Goal: Task Accomplishment & Management: Use online tool/utility

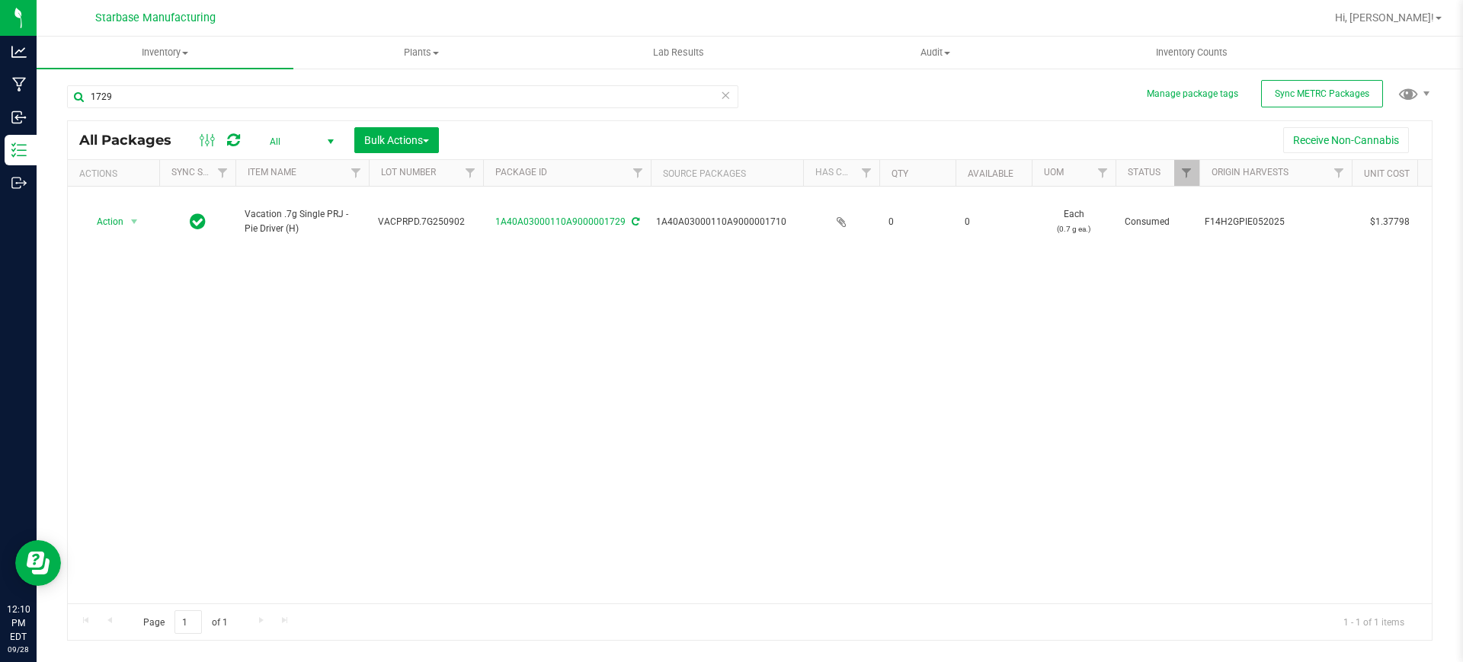
drag, startPoint x: 0, startPoint y: 0, endPoint x: 554, endPoint y: 271, distance: 616.9
click at [554, 271] on div "Action Action Edit attributes Global inventory Locate package Print package lab…" at bounding box center [750, 395] width 1364 height 417
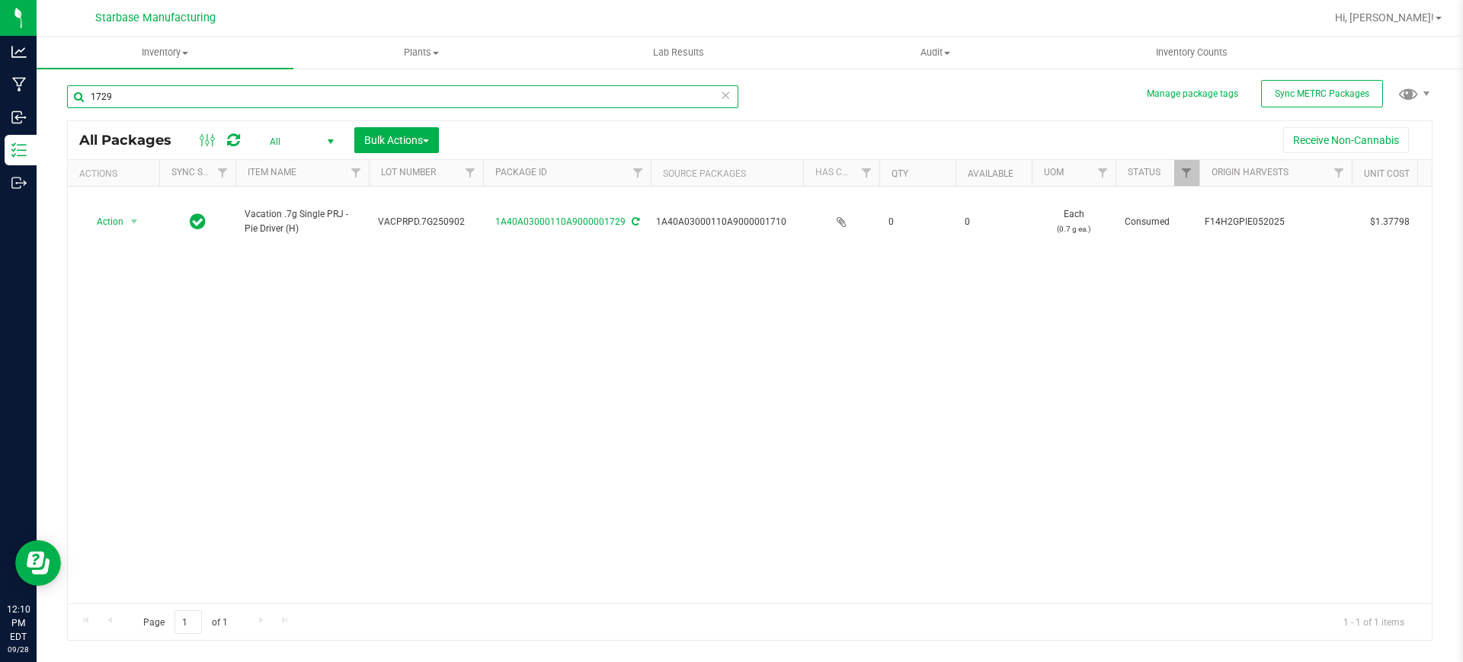
click at [211, 96] on input "1729" at bounding box center [402, 96] width 671 height 23
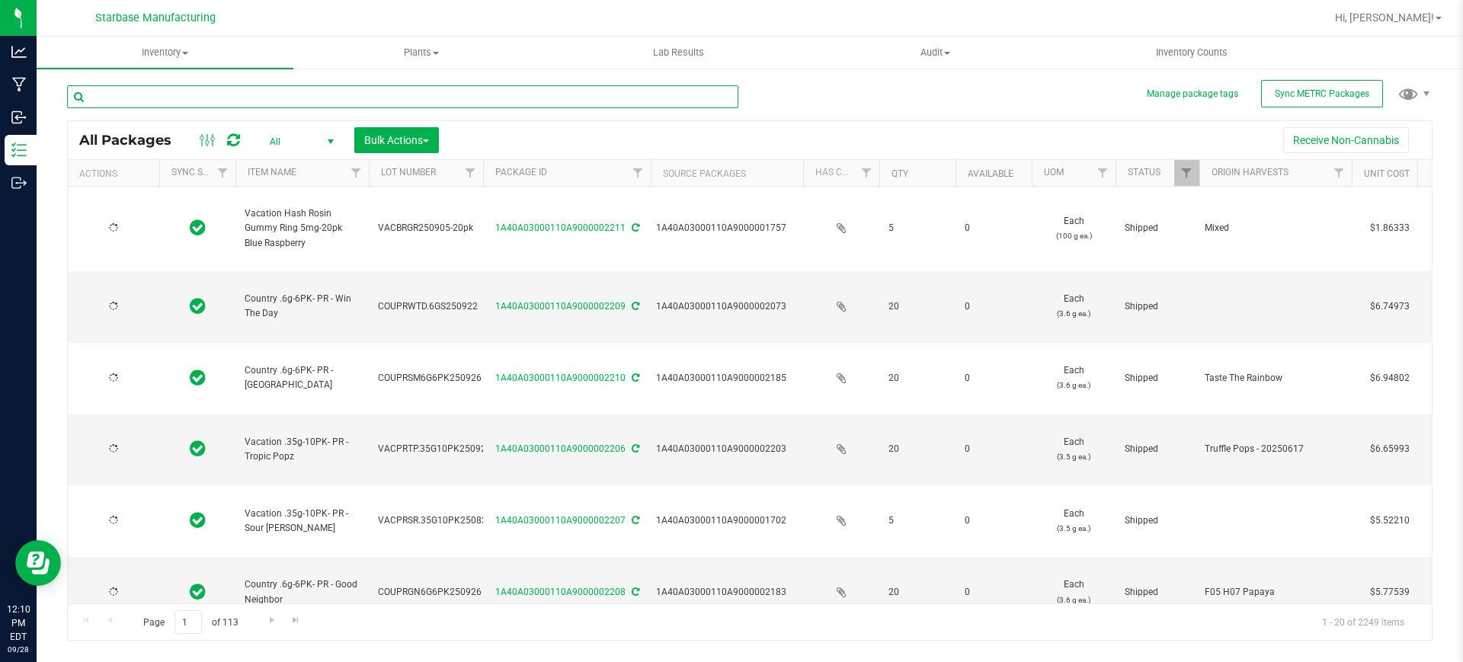
type input "[DATE]"
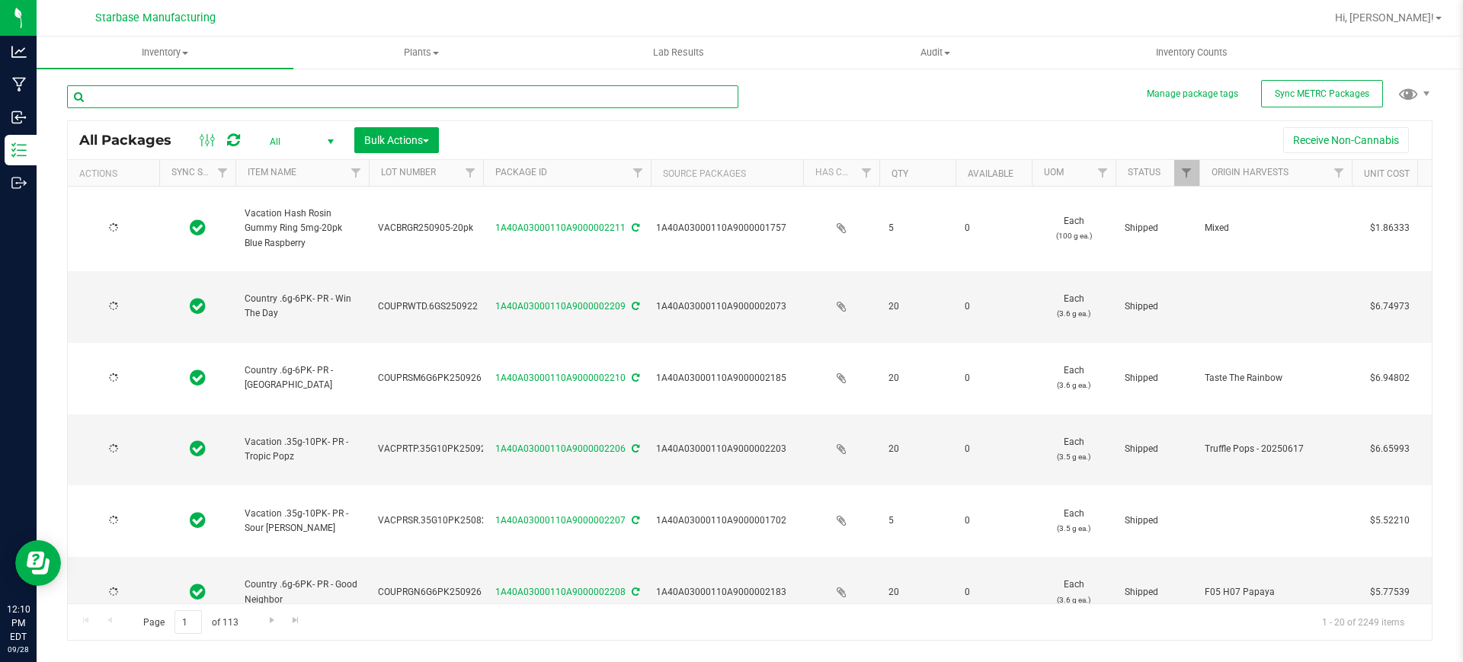
type input "[DATE]"
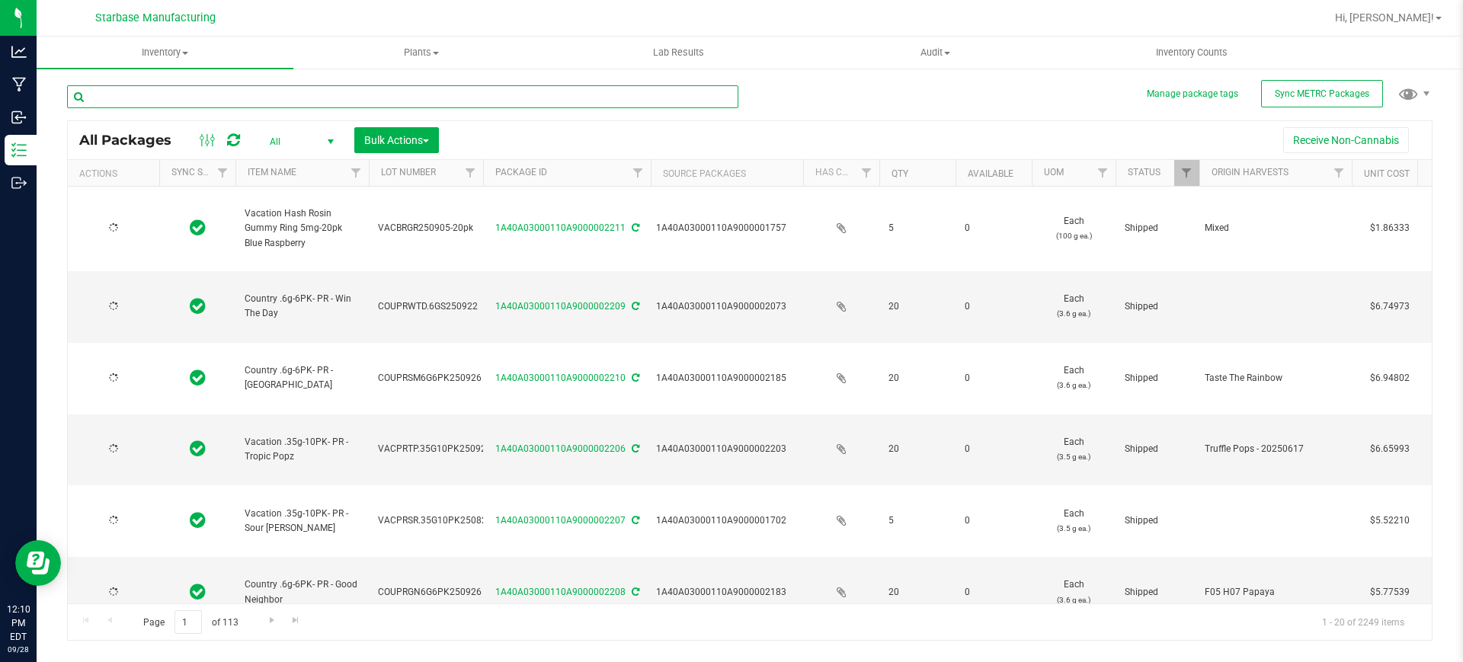
type input "[DATE]"
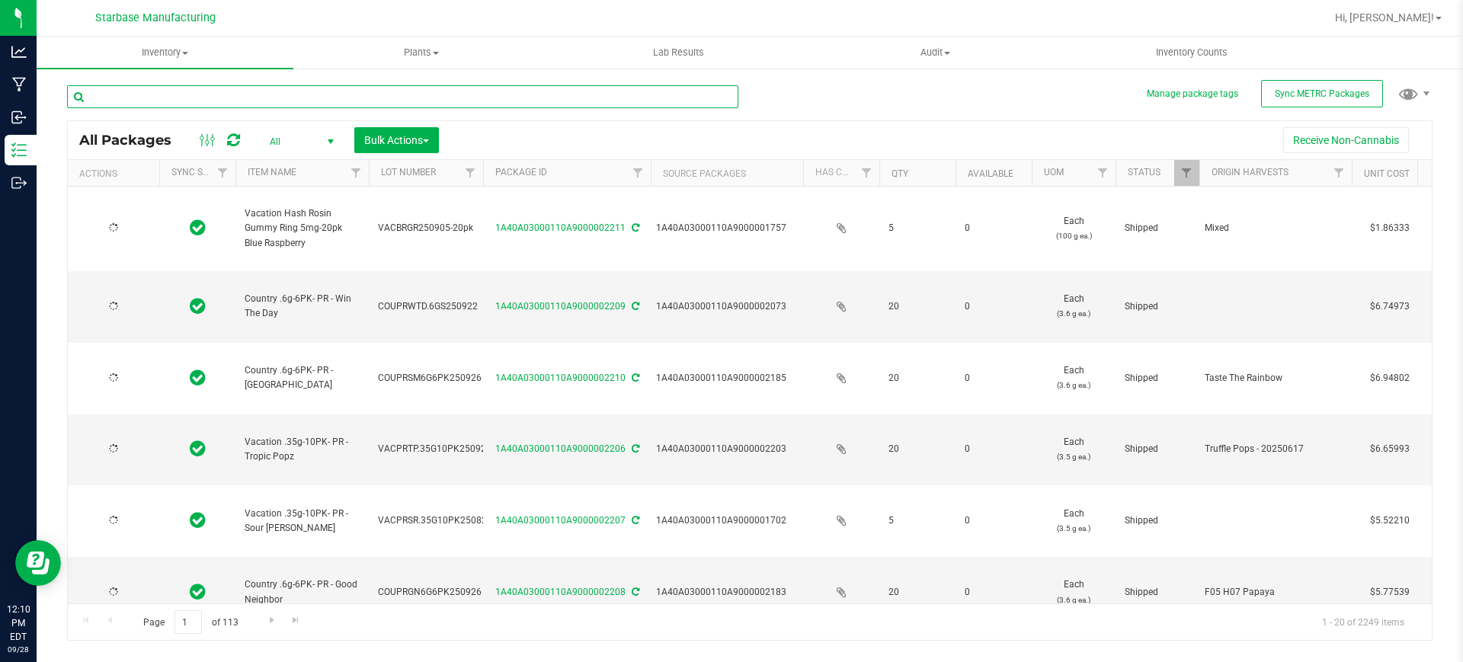
type input "[DATE]"
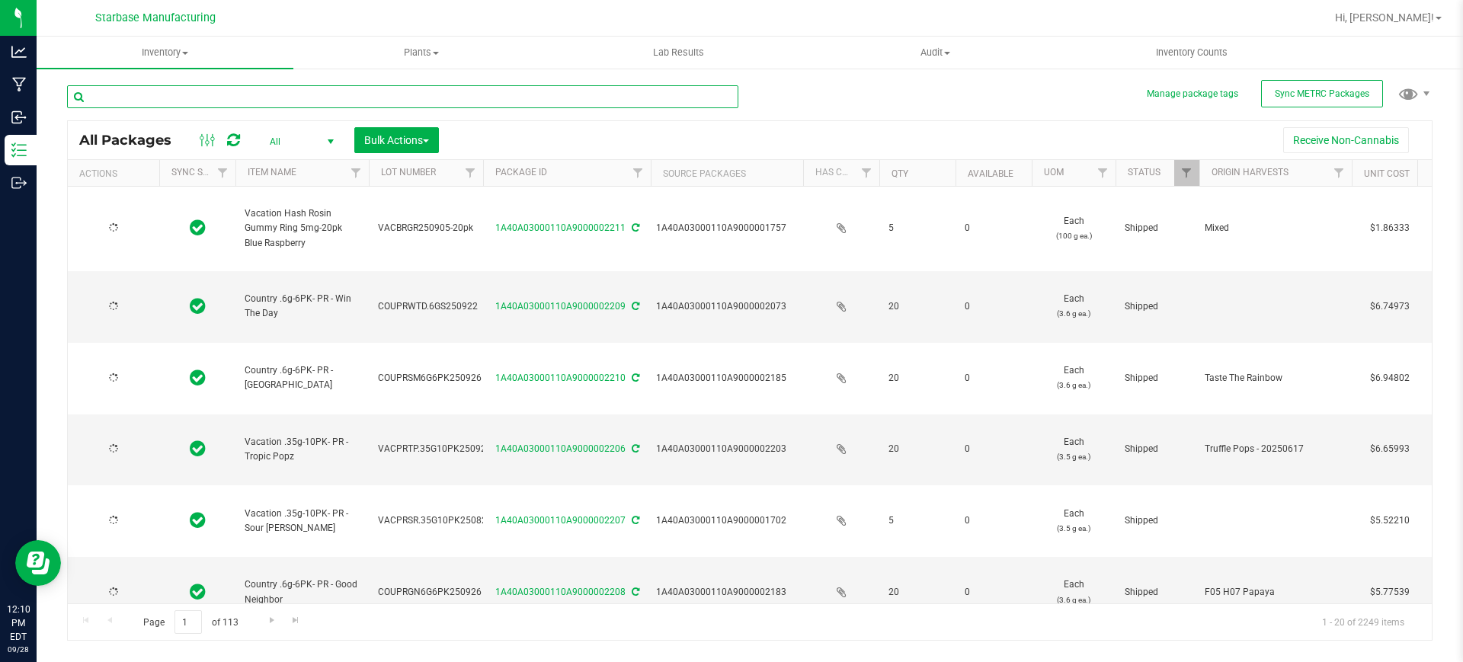
type input "[DATE]"
type input "1725"
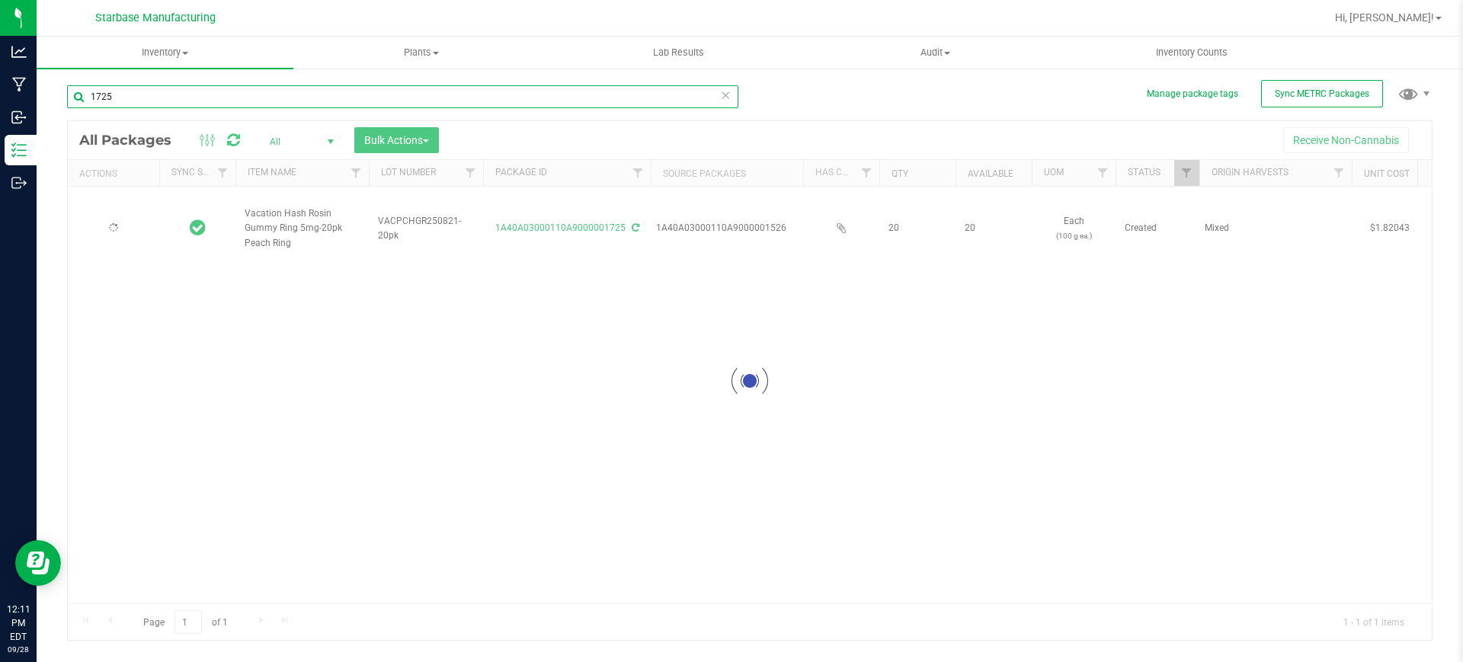
type input "[DATE]"
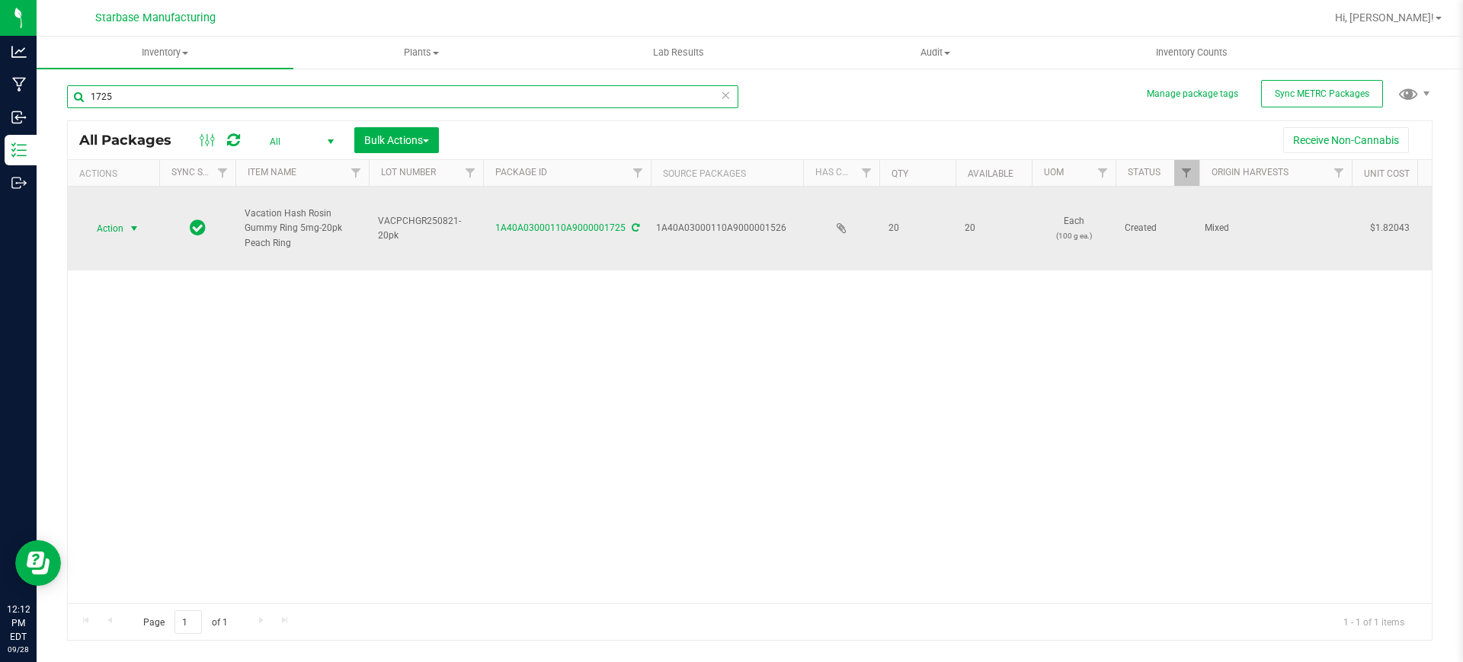
type input "1725"
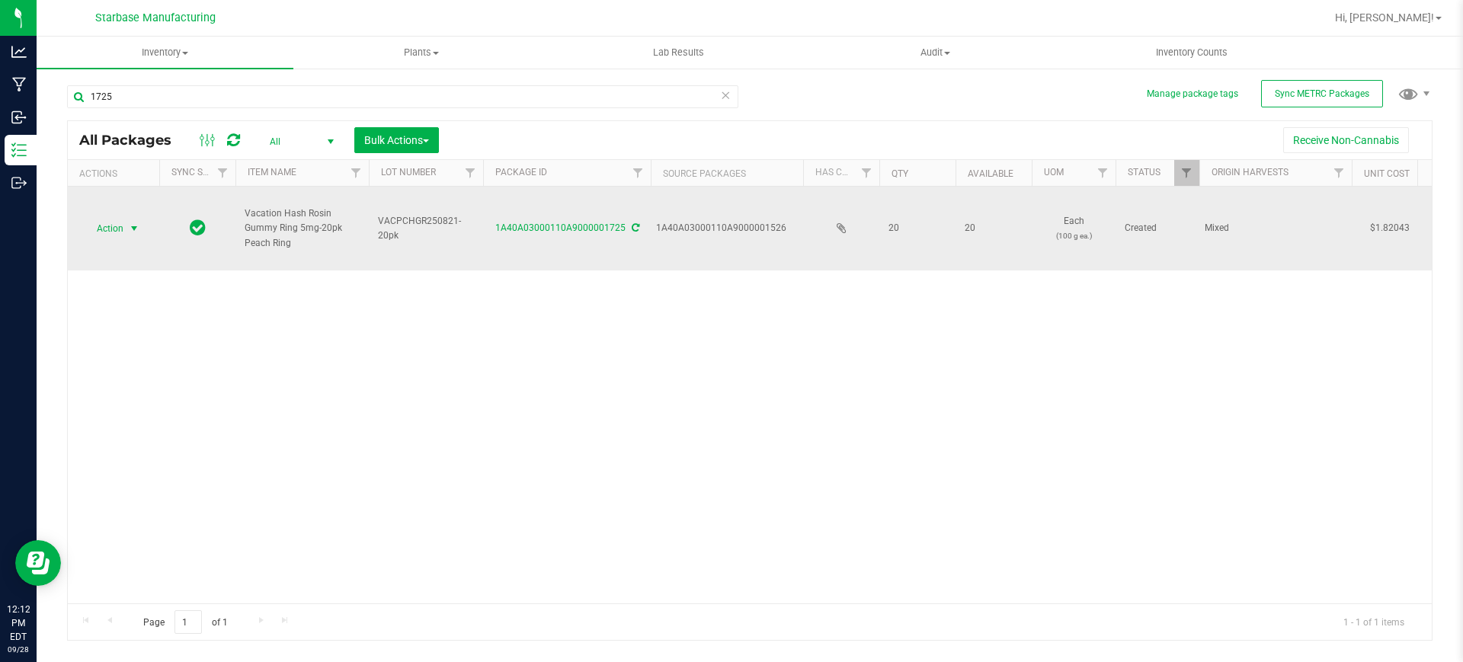
click at [129, 233] on span "select" at bounding box center [134, 229] width 12 height 12
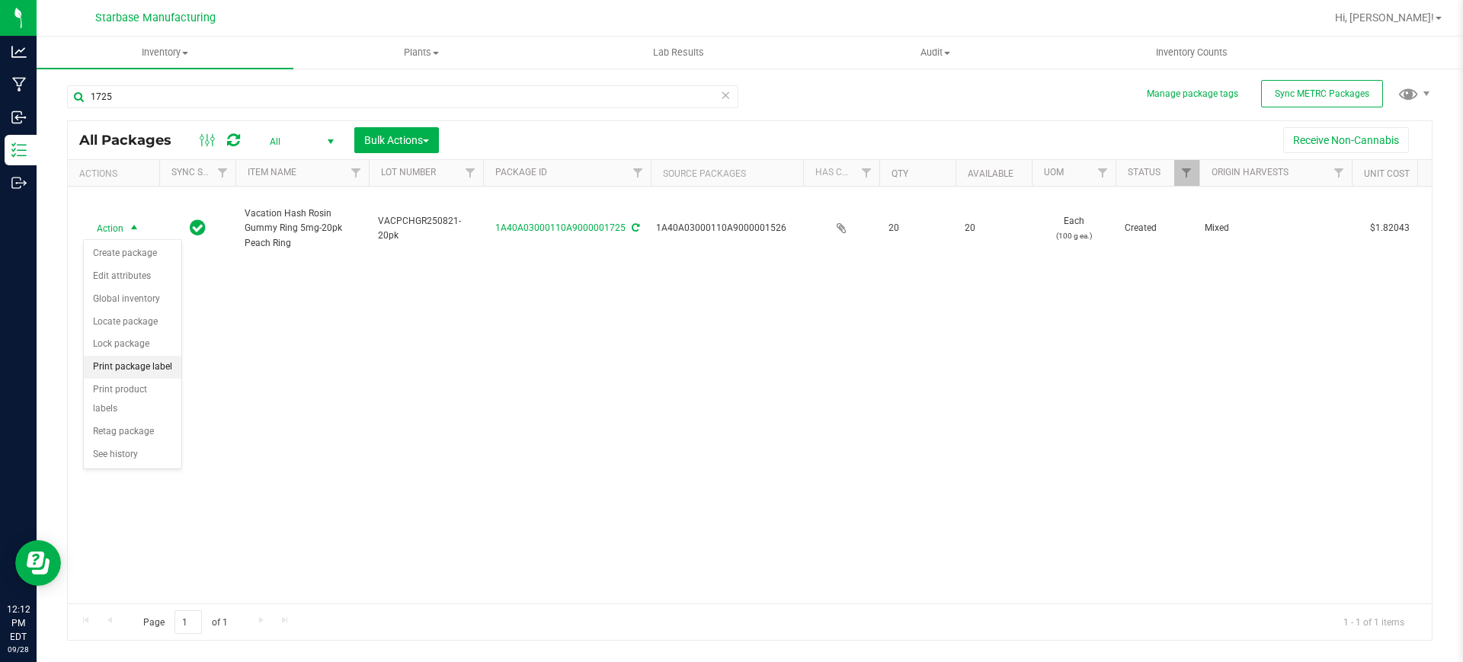
click at [149, 370] on li "Print package label" at bounding box center [133, 367] width 98 height 23
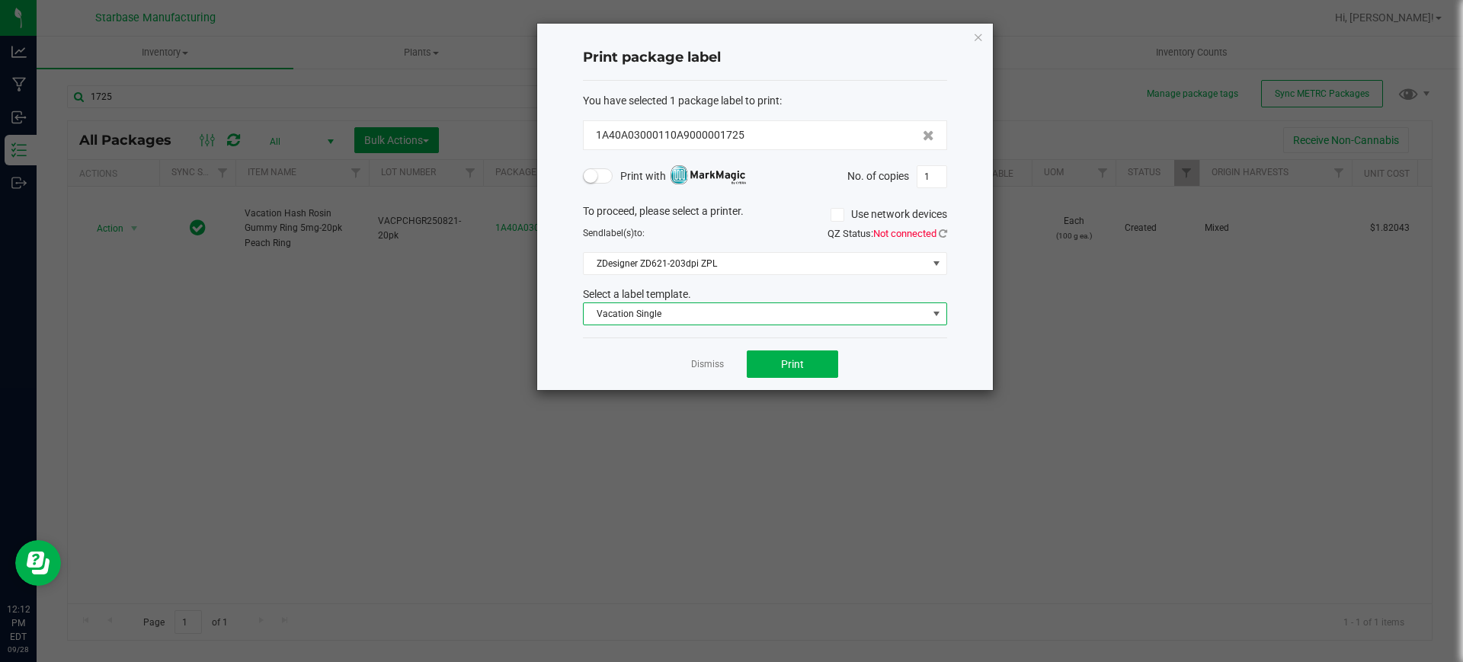
click at [699, 314] on span "Vacation Single" at bounding box center [756, 313] width 344 height 21
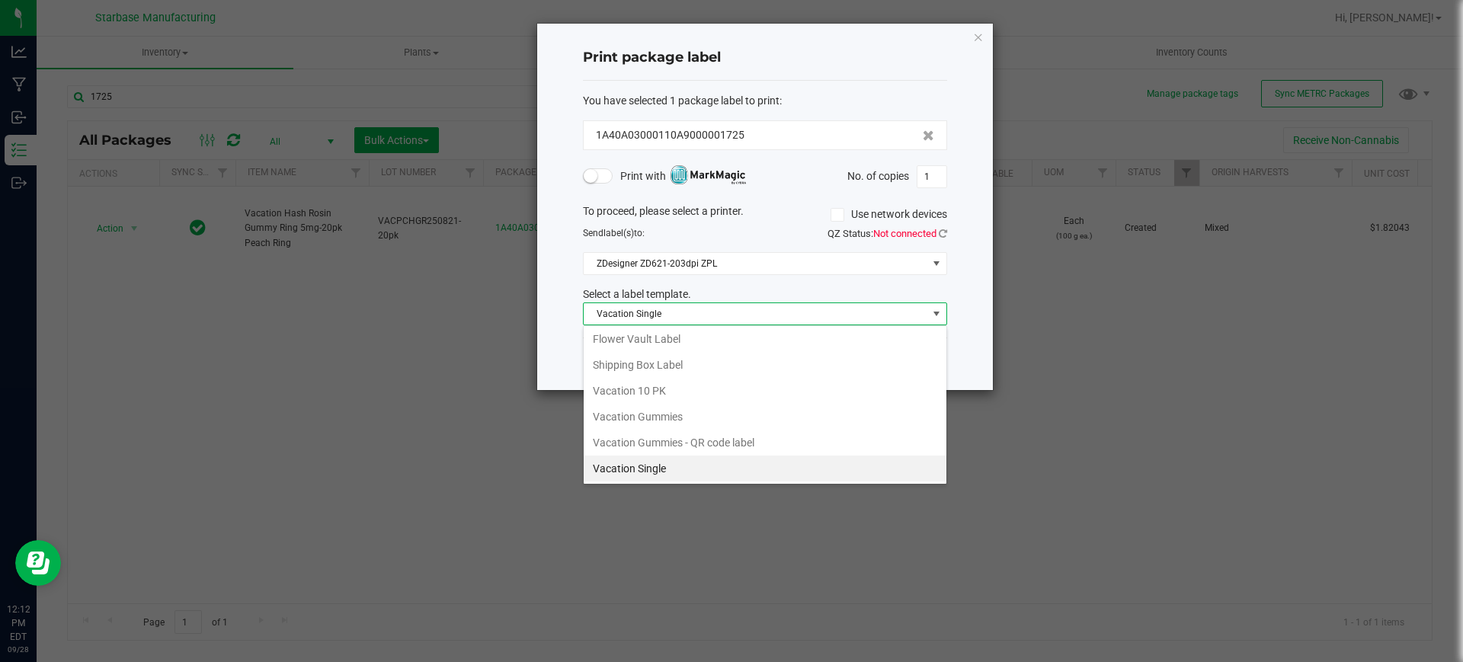
scroll to position [23, 364]
click at [707, 408] on li "Vacation Gummies" at bounding box center [765, 417] width 363 height 26
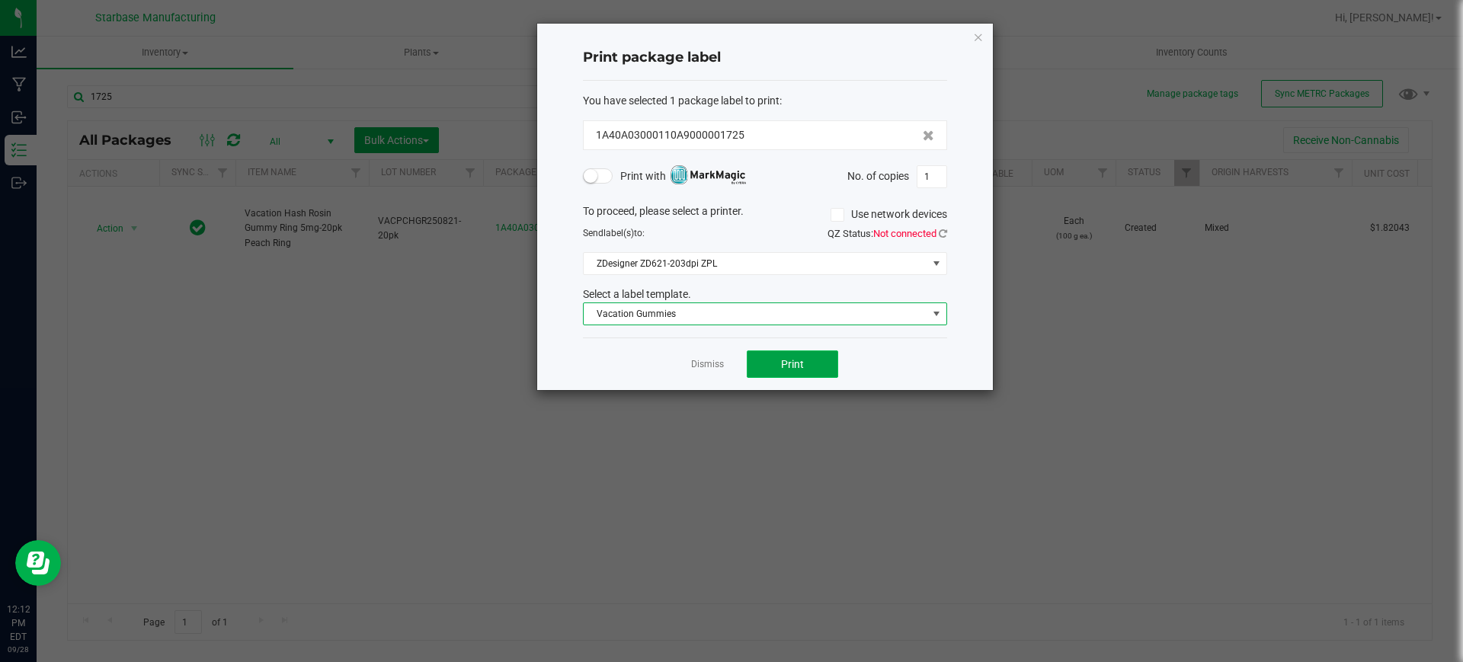
click at [813, 360] on button "Print" at bounding box center [792, 364] width 91 height 27
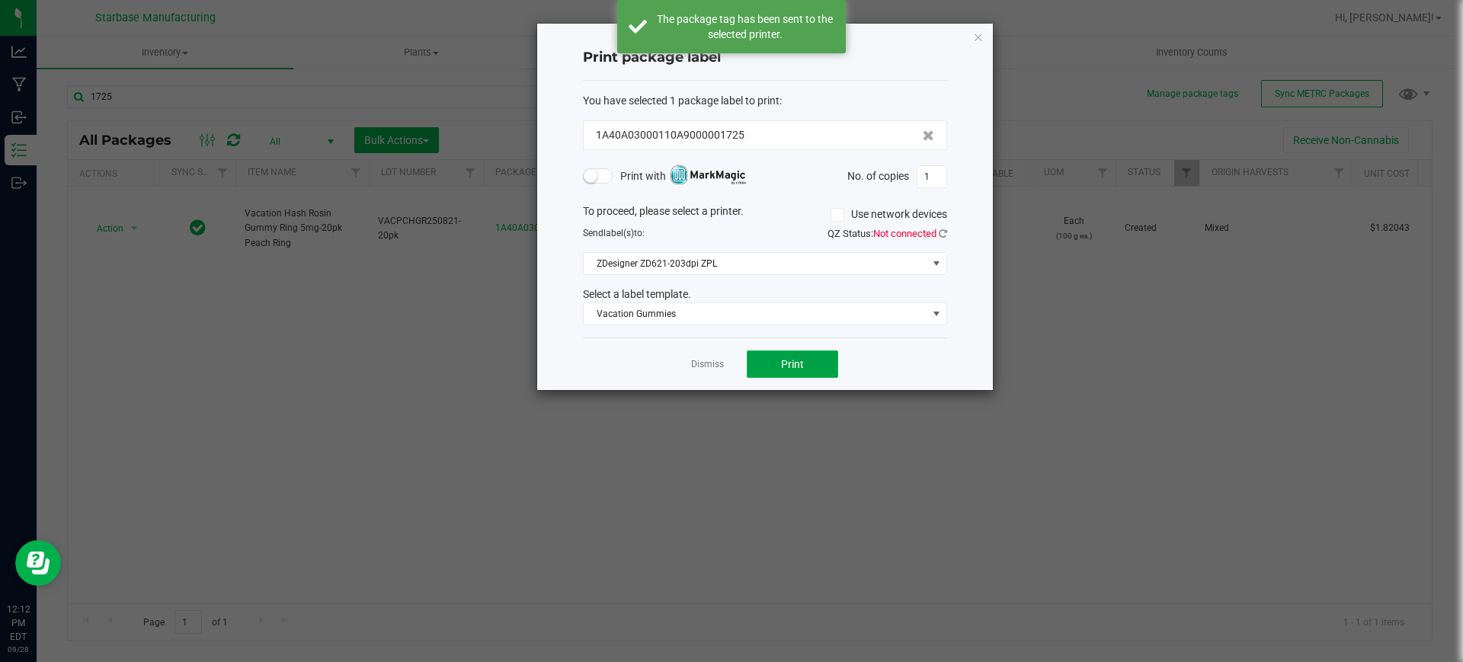
click at [799, 363] on span "Print" at bounding box center [792, 364] width 23 height 12
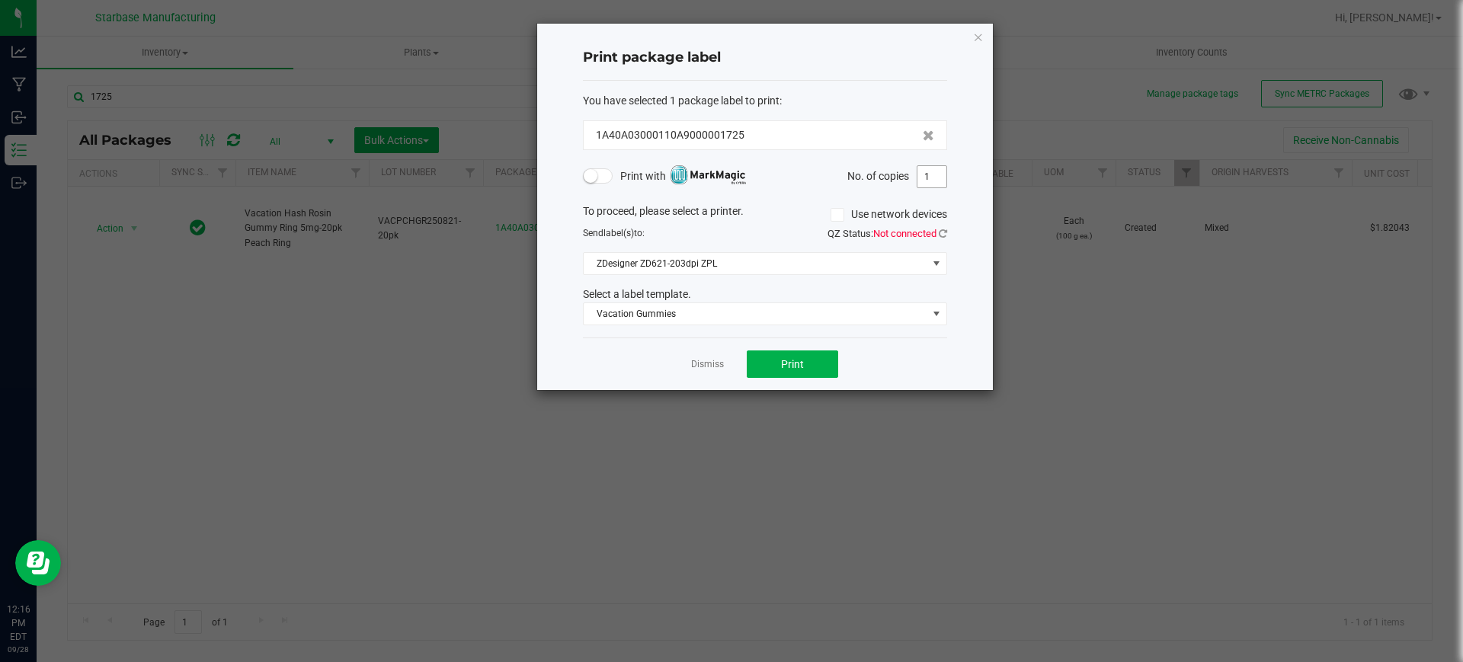
click at [927, 177] on input "1" at bounding box center [932, 176] width 29 height 21
drag, startPoint x: 752, startPoint y: 37, endPoint x: 1107, endPoint y: 393, distance: 502.8
click at [1107, 393] on ngb-modal-window "Print package label You have selected 1 package label to print : 1A40A03000110A…" at bounding box center [737, 331] width 1475 height 662
click at [745, 85] on div "You have selected 1 package label to print : 1A40A03000110A9000001725 Print wit…" at bounding box center [765, 210] width 364 height 258
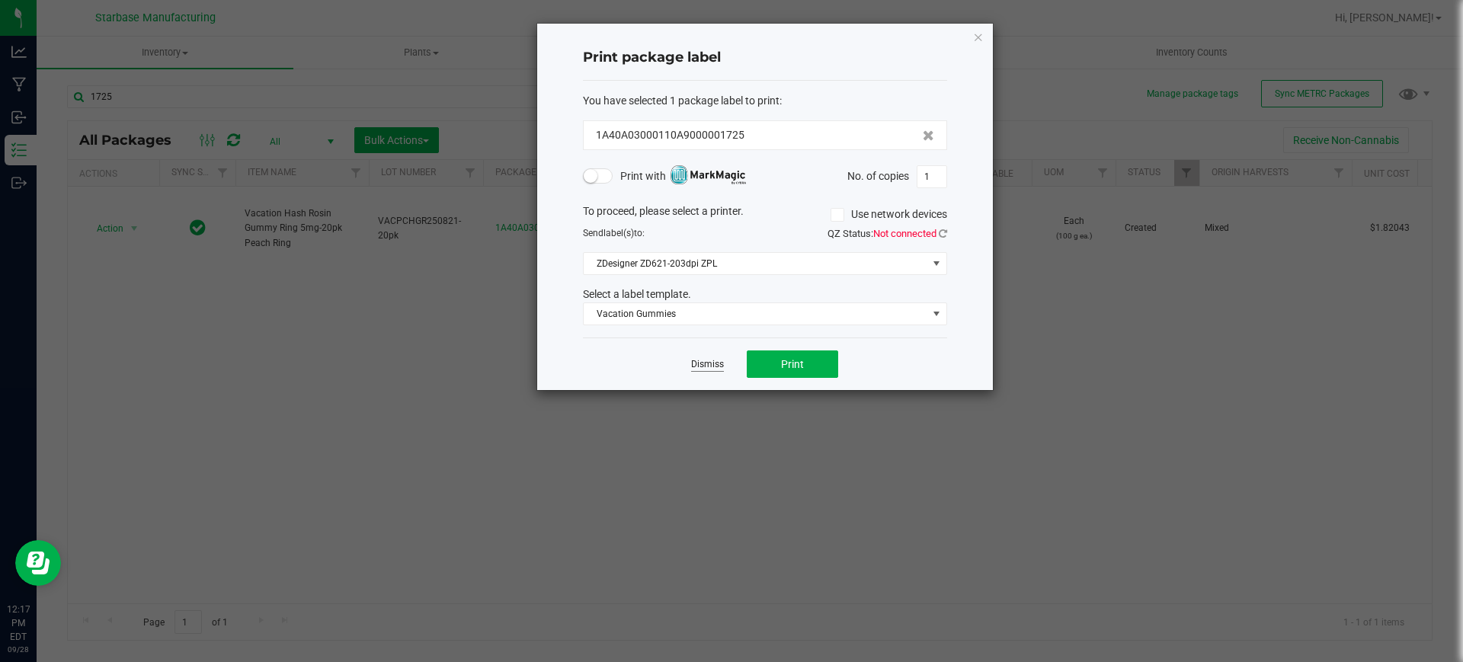
click at [703, 359] on link "Dismiss" at bounding box center [707, 364] width 33 height 13
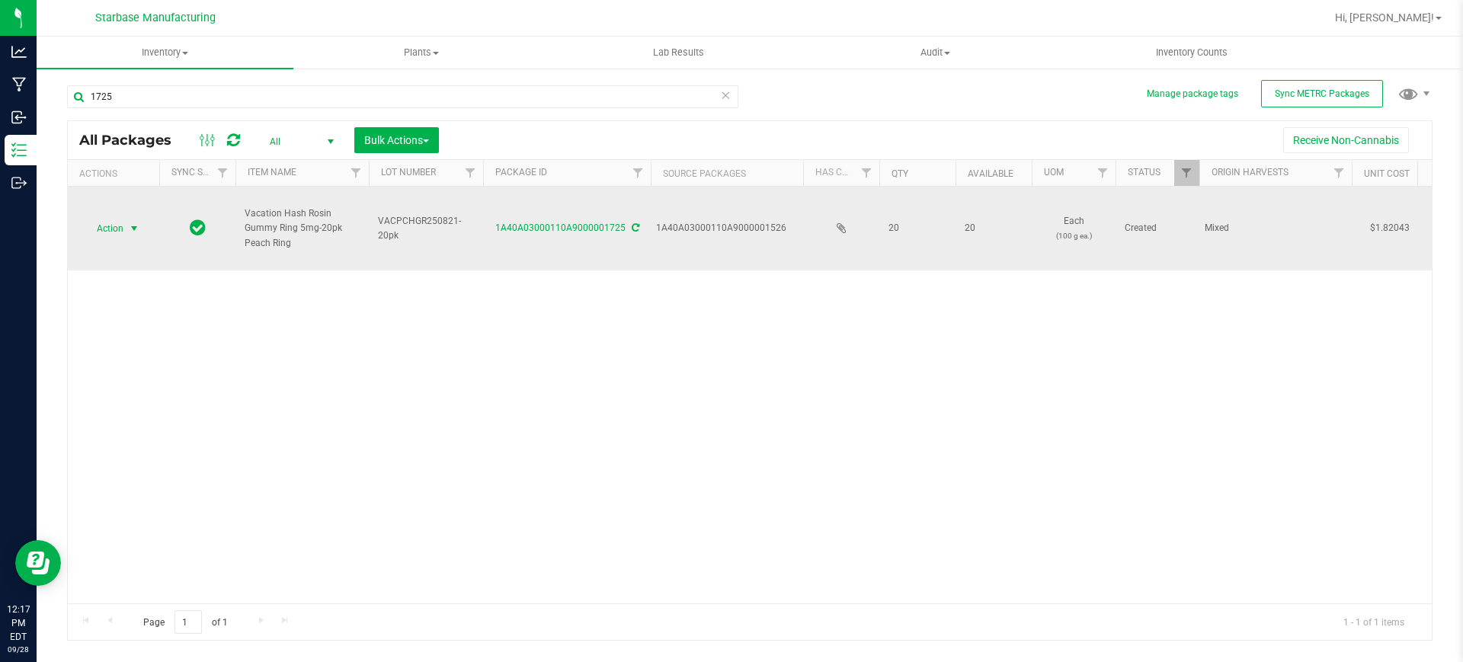
click at [133, 233] on span "select" at bounding box center [134, 229] width 12 height 12
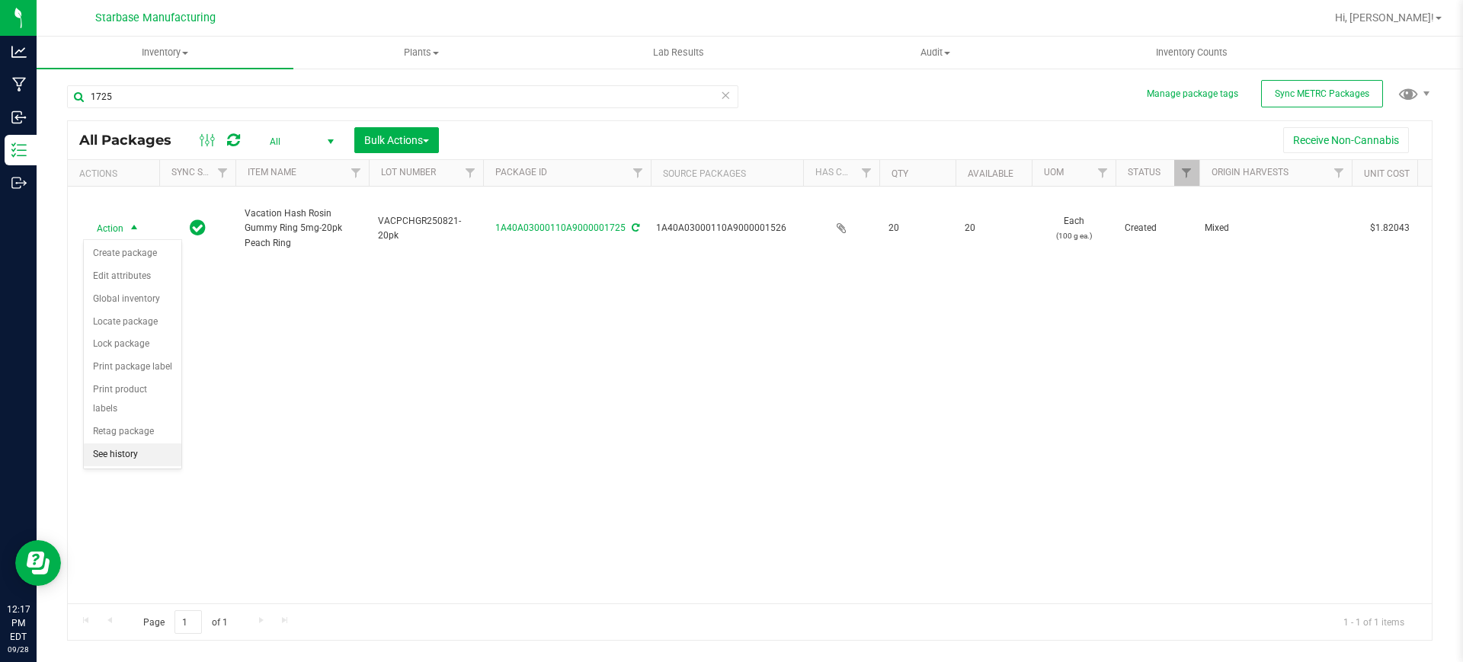
click at [162, 444] on li "See history" at bounding box center [133, 455] width 98 height 23
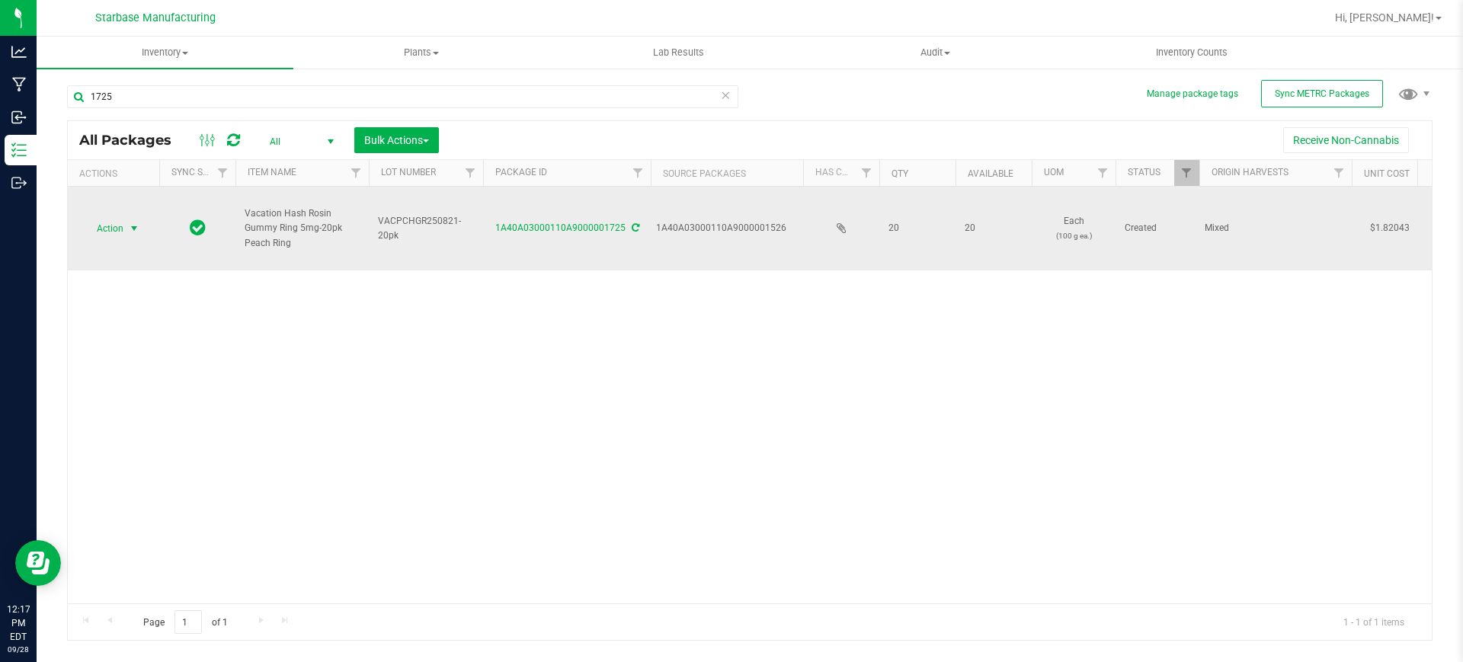
click at [132, 232] on span "select" at bounding box center [134, 229] width 12 height 12
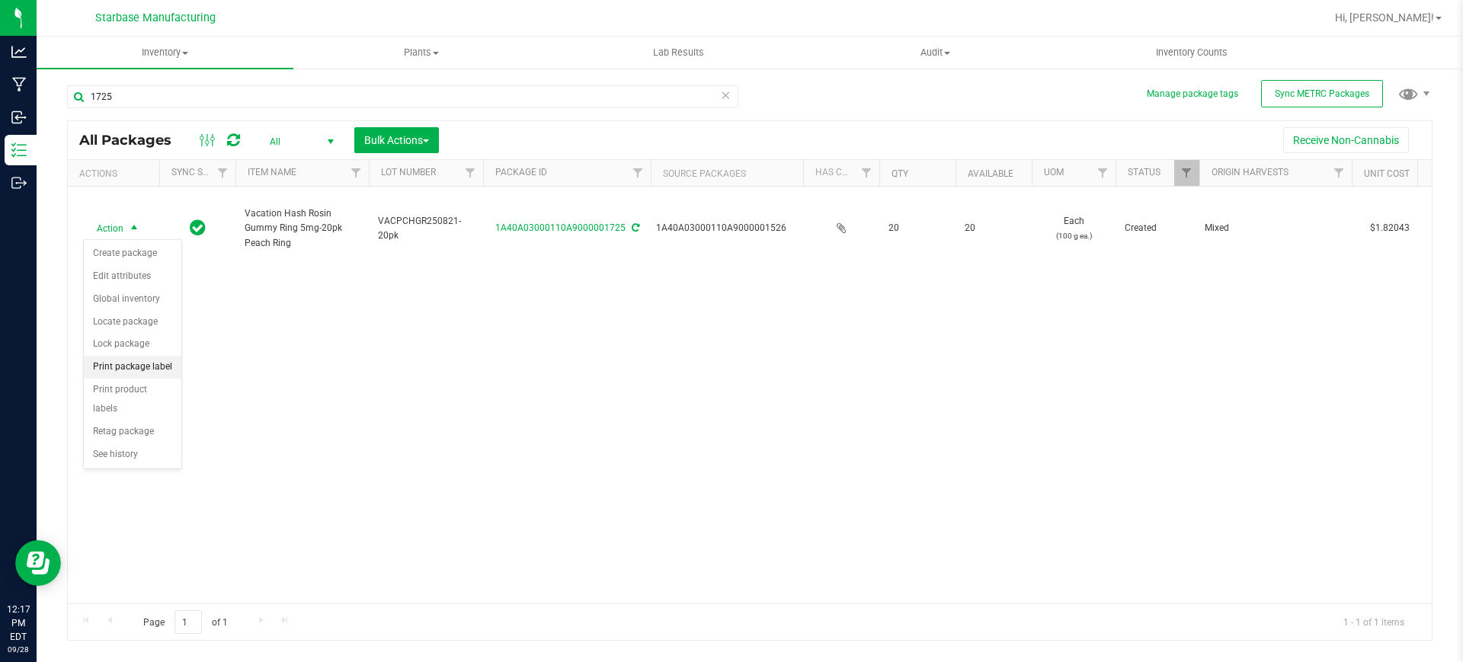
click at [158, 370] on li "Print package label" at bounding box center [133, 367] width 98 height 23
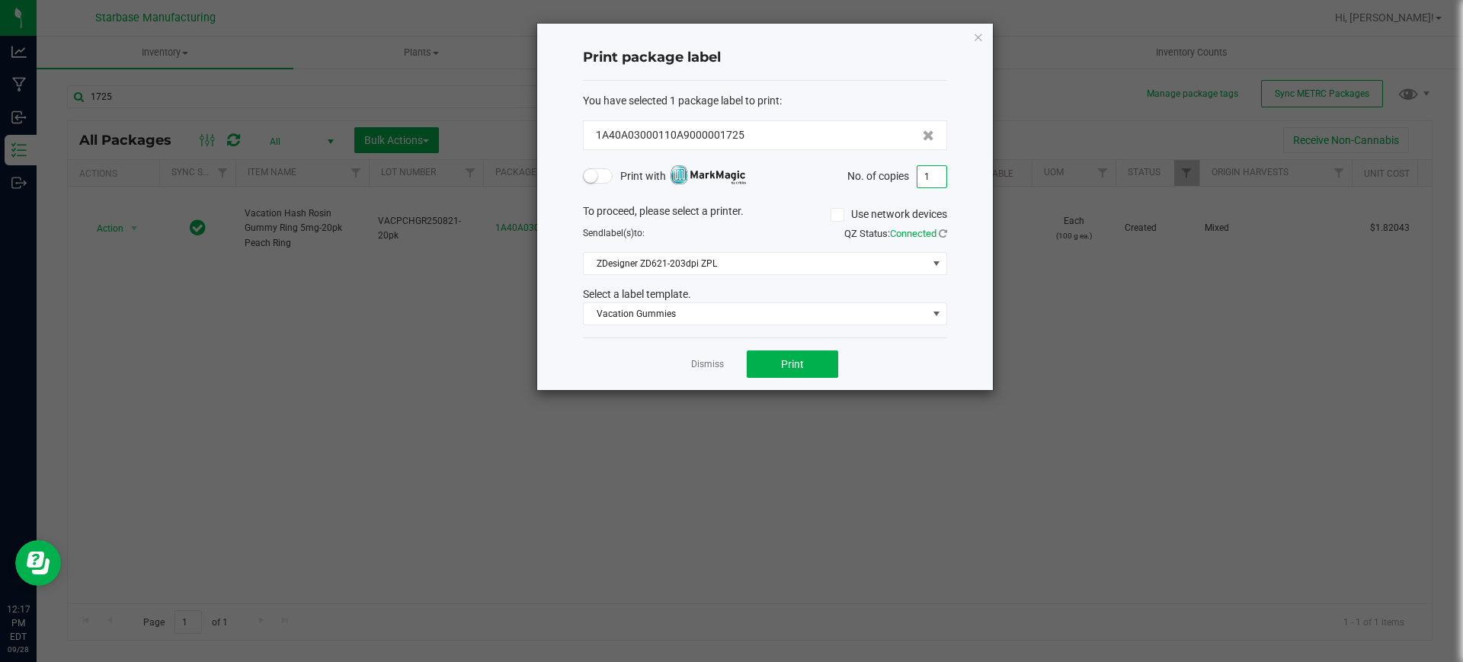
click at [925, 178] on input "1" at bounding box center [932, 176] width 29 height 21
type input "40"
click at [798, 370] on span "Print" at bounding box center [792, 364] width 23 height 12
click at [704, 367] on link "Dismiss" at bounding box center [707, 364] width 33 height 13
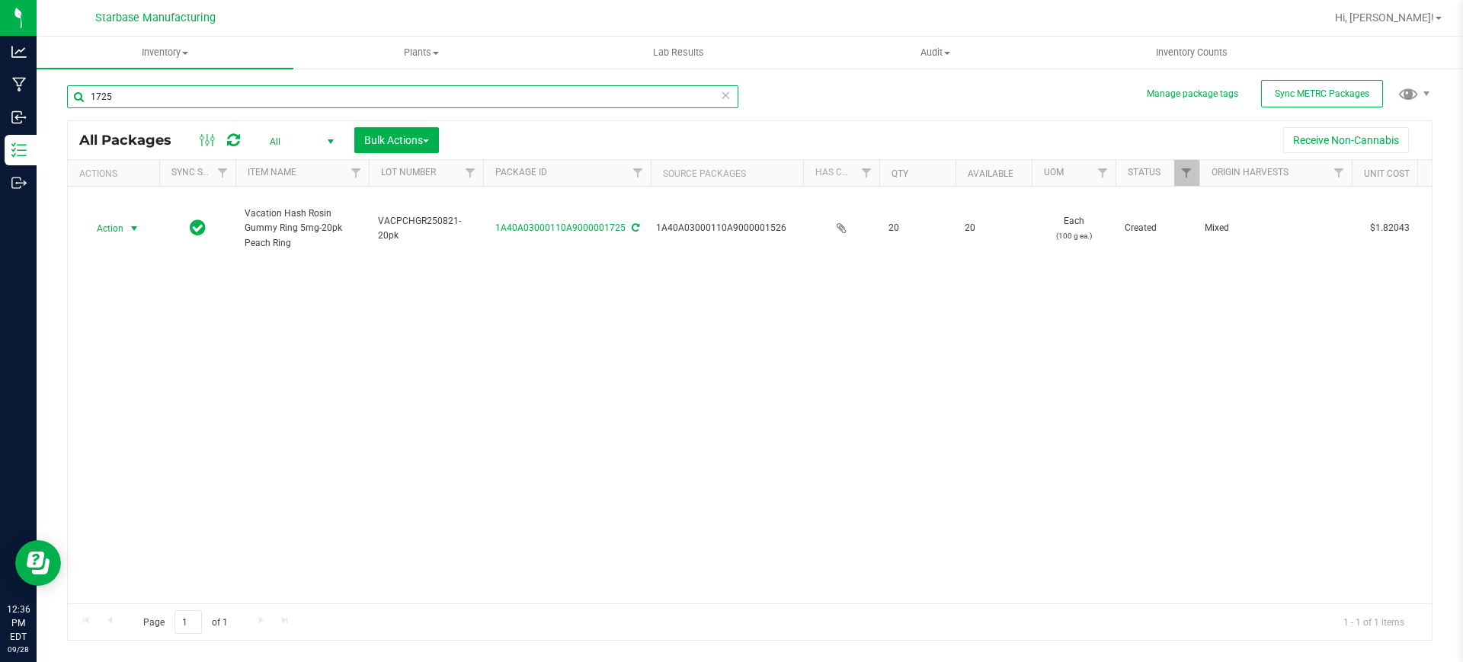
click at [224, 99] on input "1725" at bounding box center [402, 96] width 671 height 23
click at [216, 97] on input "1924" at bounding box center [402, 96] width 671 height 23
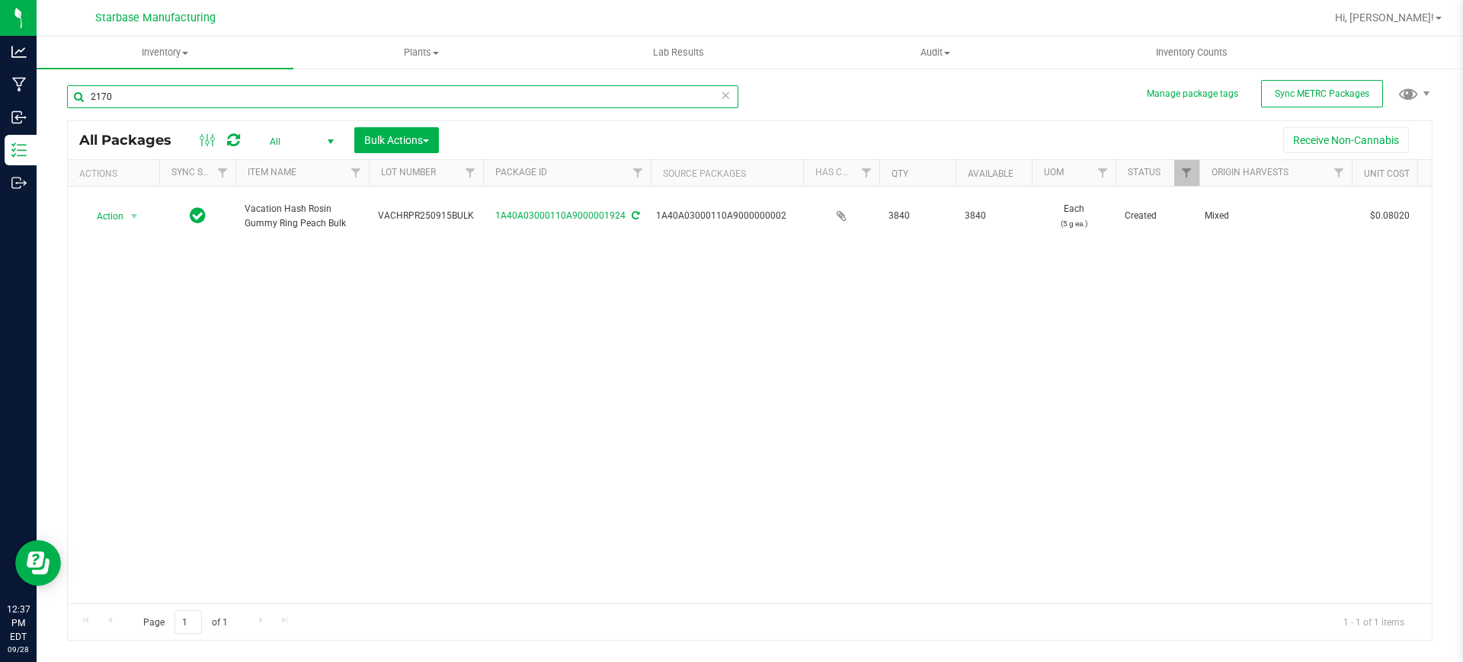
type input "2170"
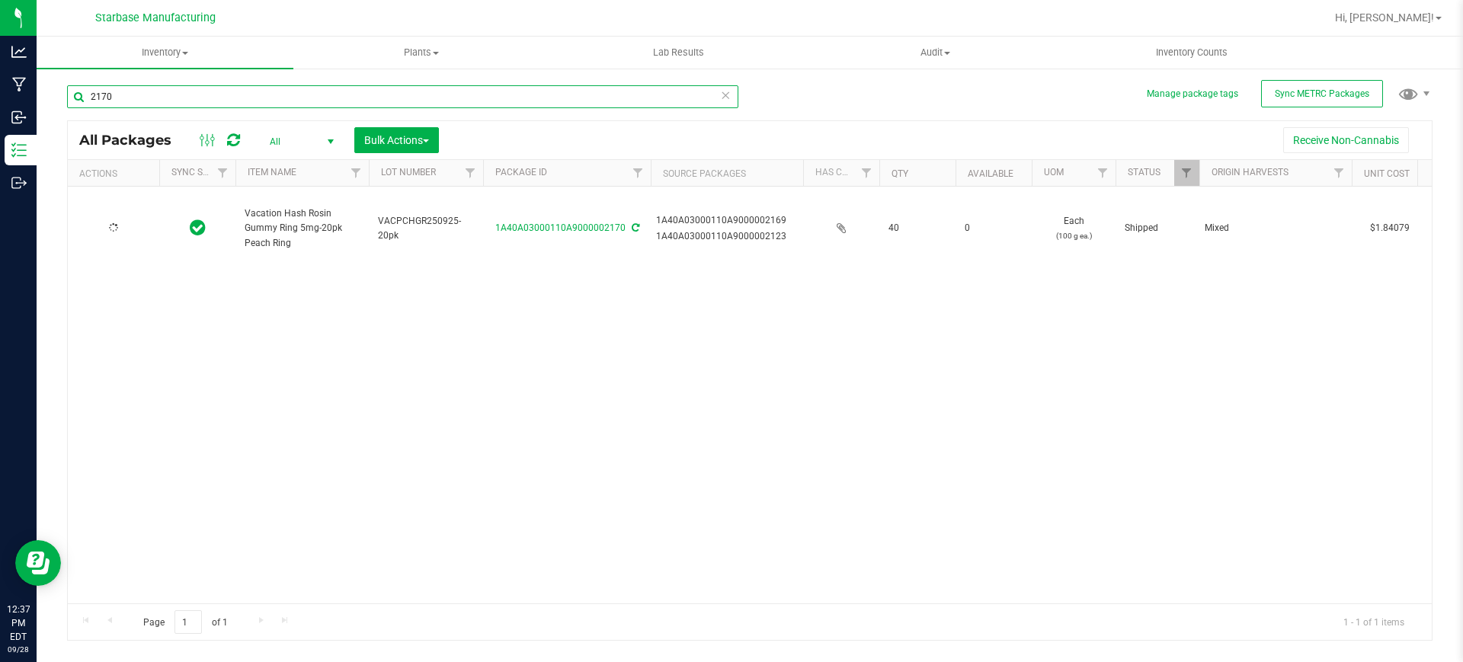
type input "[DATE]"
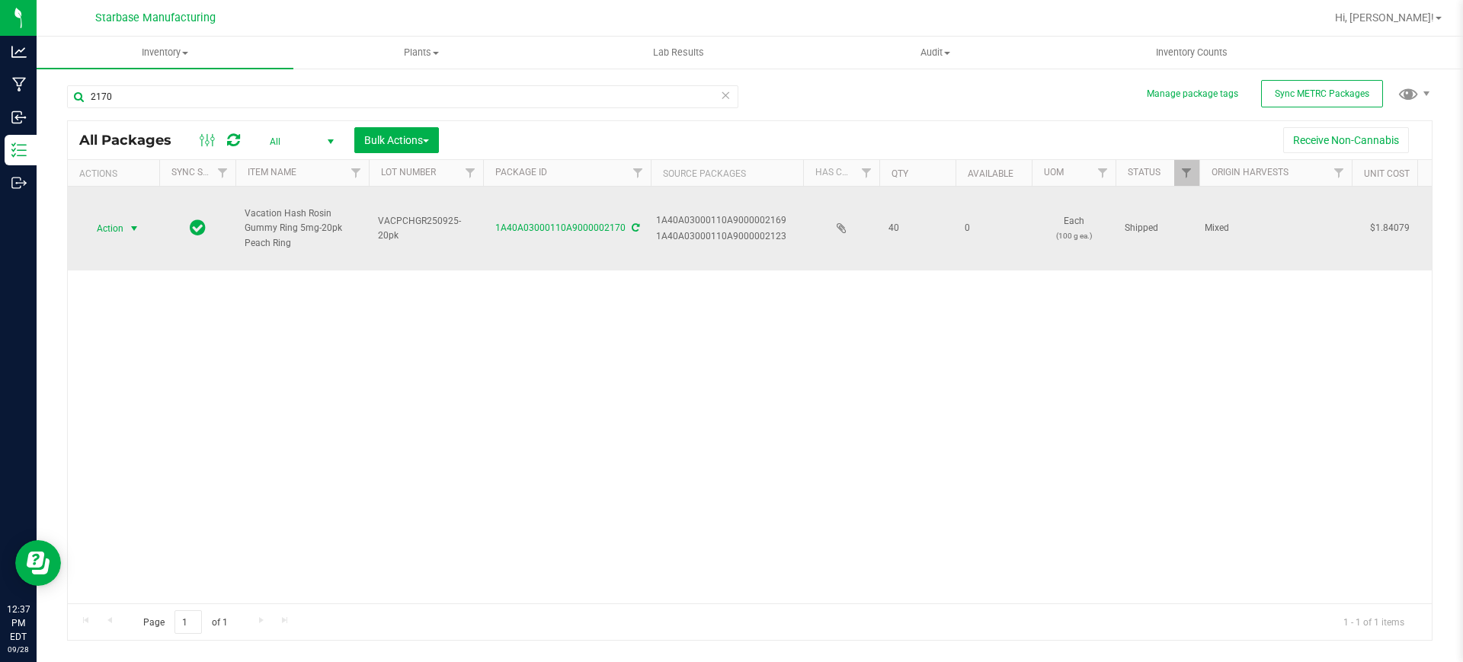
click at [136, 230] on span "select" at bounding box center [134, 229] width 12 height 12
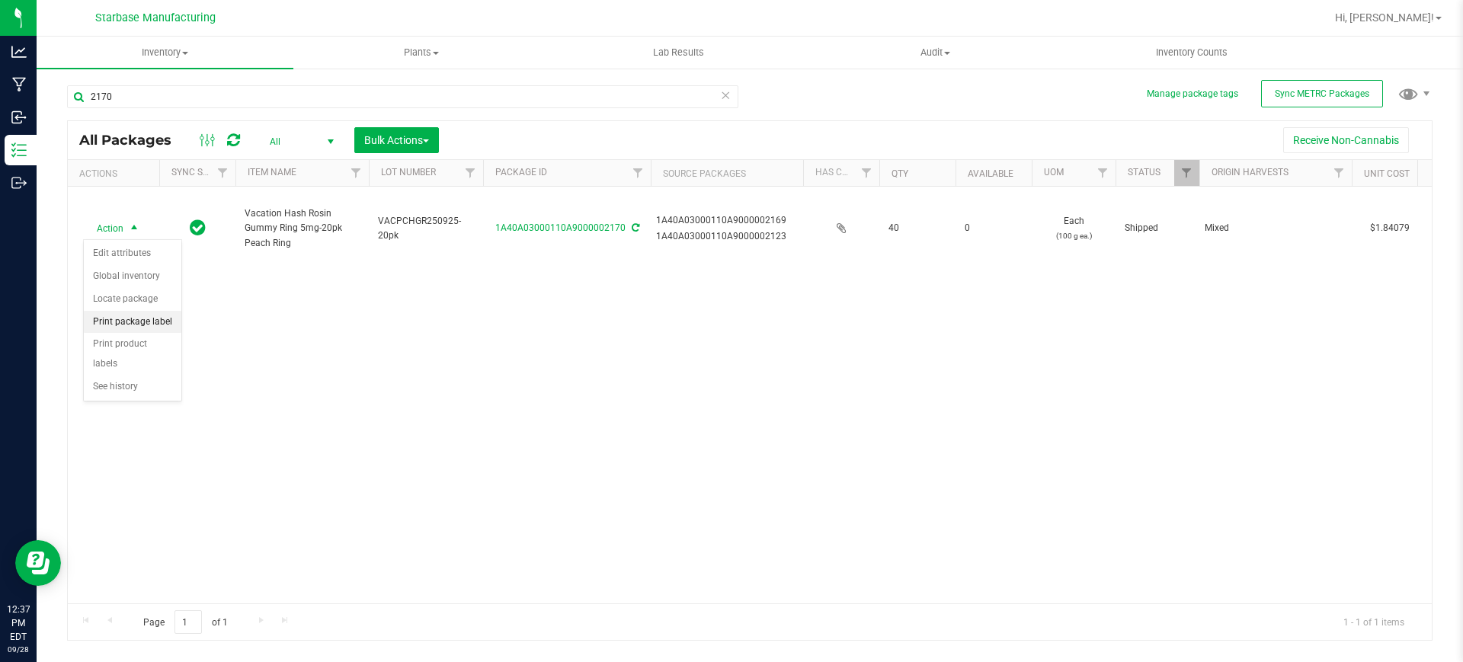
click at [145, 322] on li "Print package label" at bounding box center [133, 322] width 98 height 23
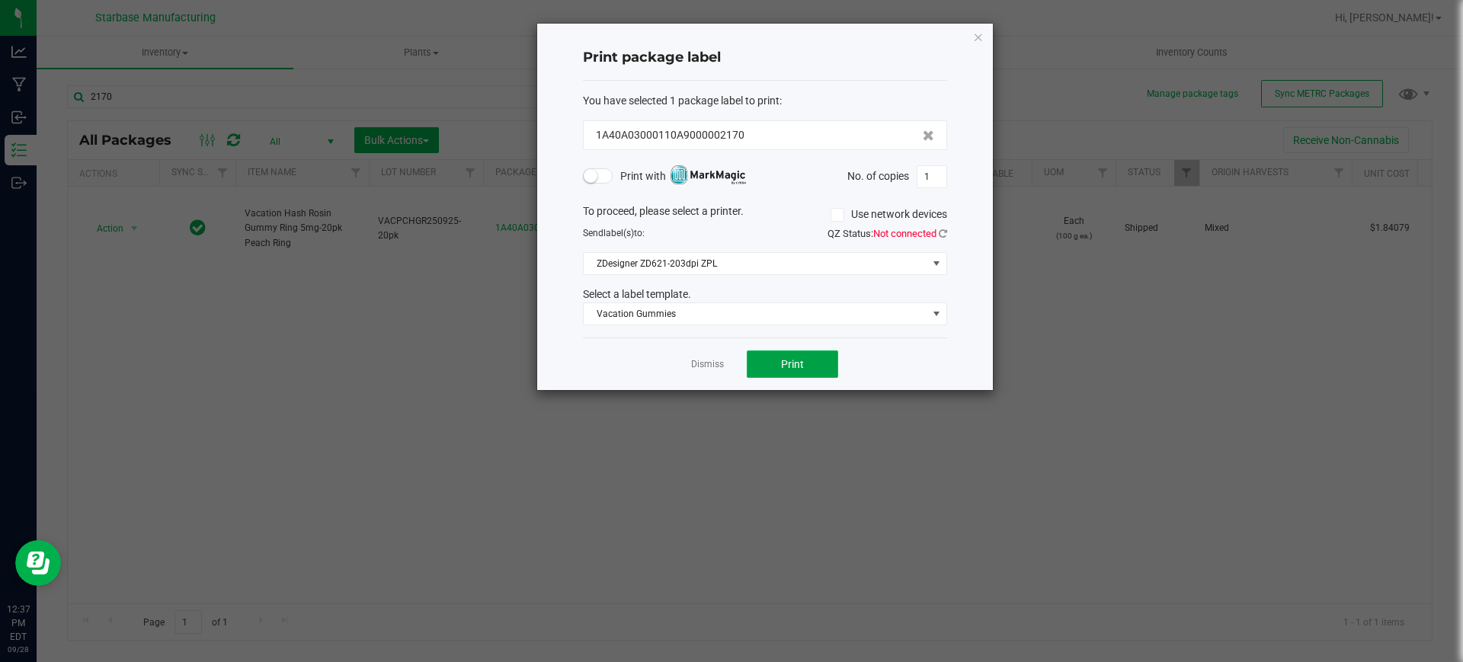
click at [792, 375] on button "Print" at bounding box center [792, 364] width 91 height 27
click at [927, 184] on input "1" at bounding box center [932, 176] width 29 height 21
type input "37"
click at [822, 355] on button "Print" at bounding box center [792, 364] width 91 height 27
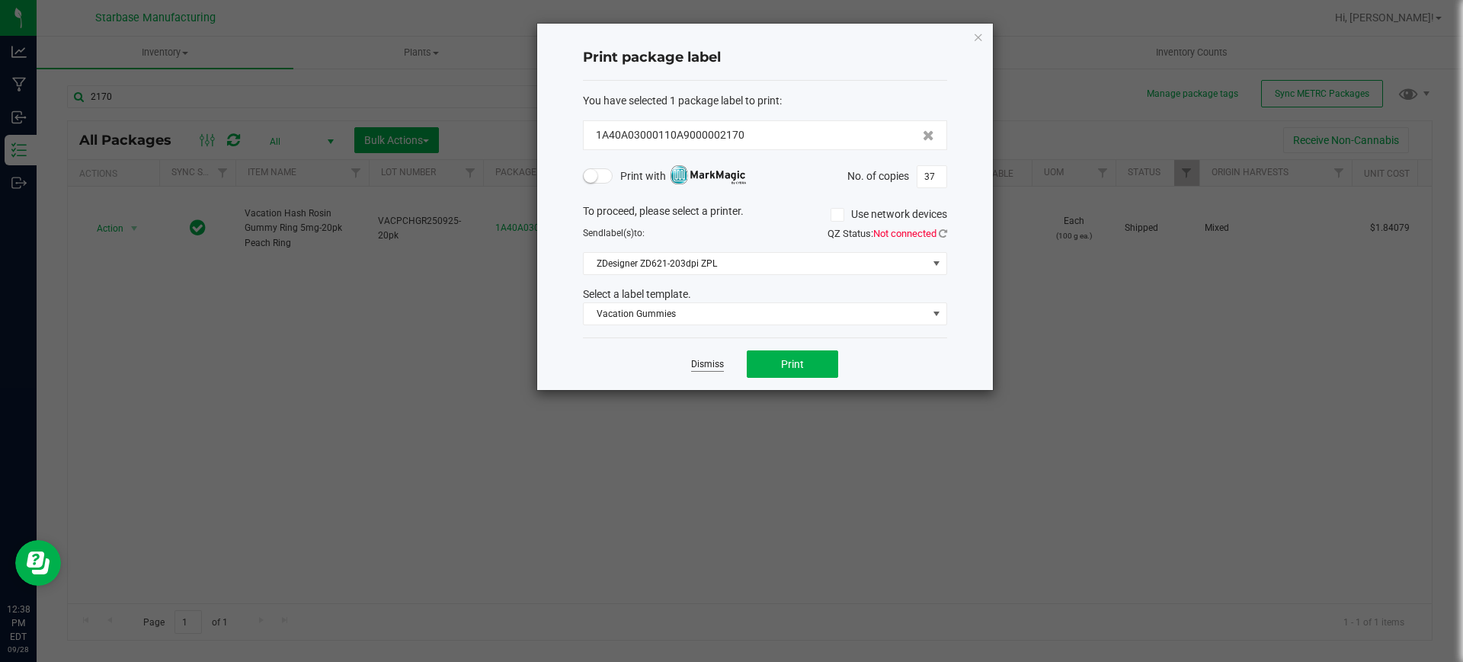
click at [696, 360] on link "Dismiss" at bounding box center [707, 364] width 33 height 13
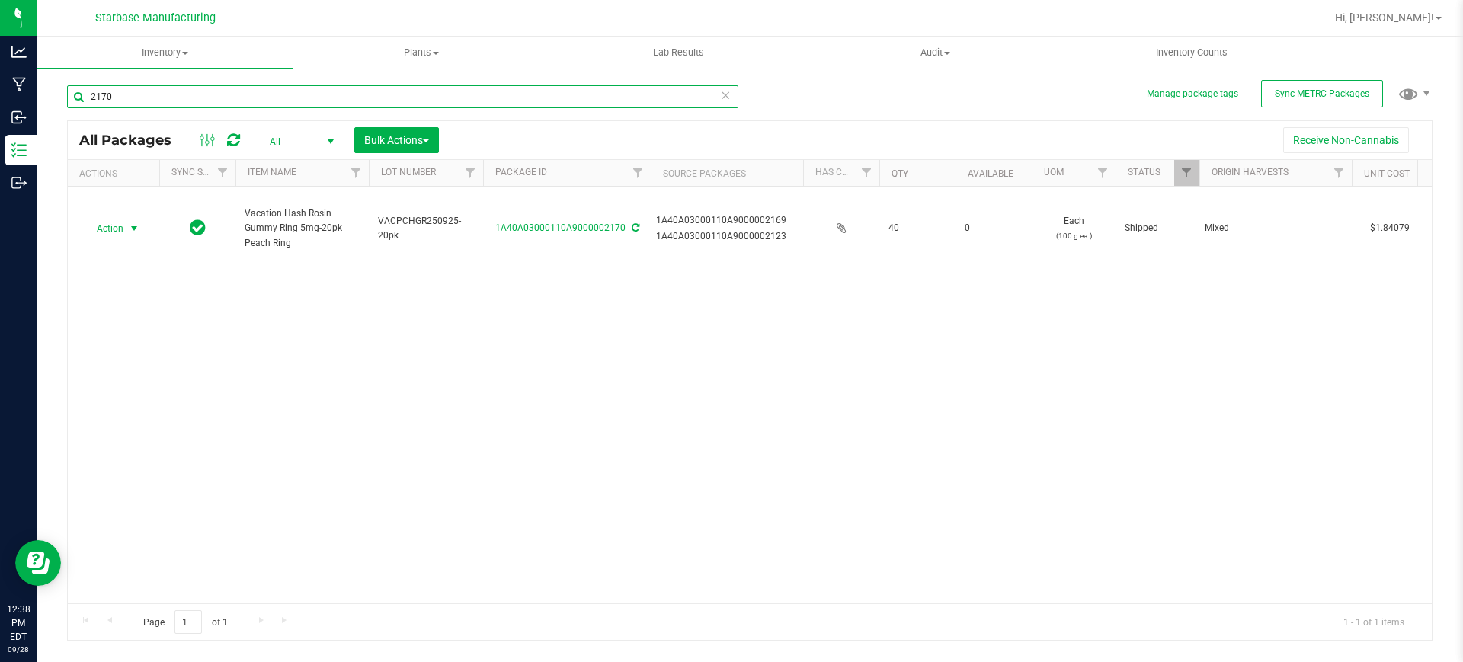
click at [240, 99] on input "2170" at bounding box center [402, 96] width 671 height 23
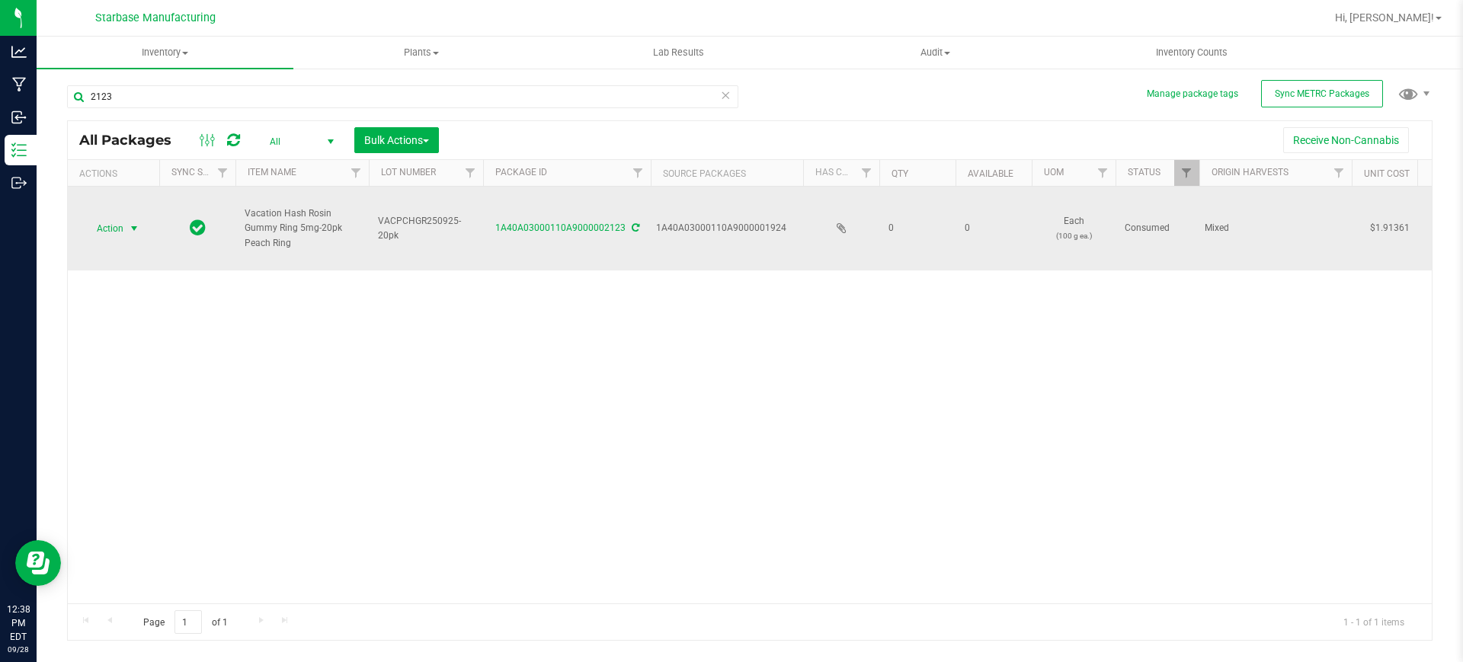
click at [133, 229] on span "select" at bounding box center [134, 229] width 12 height 12
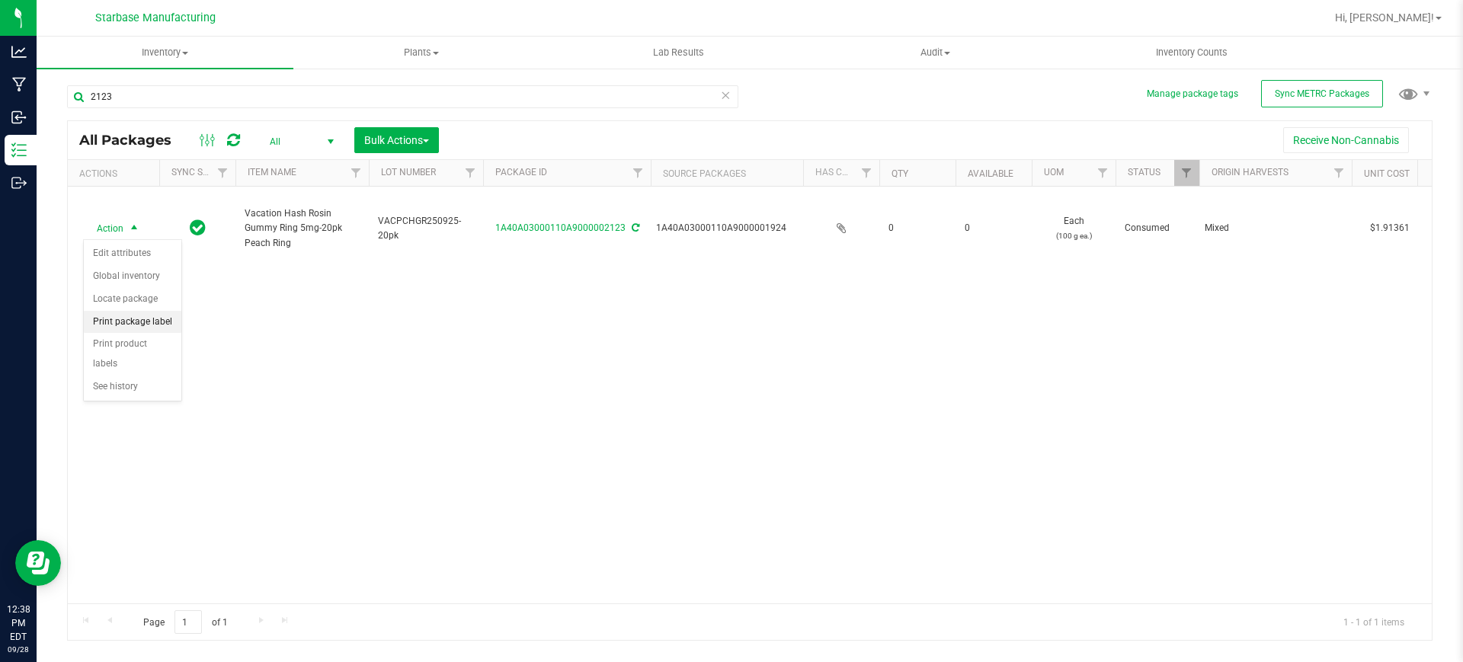
click at [147, 318] on li "Print package label" at bounding box center [133, 322] width 98 height 23
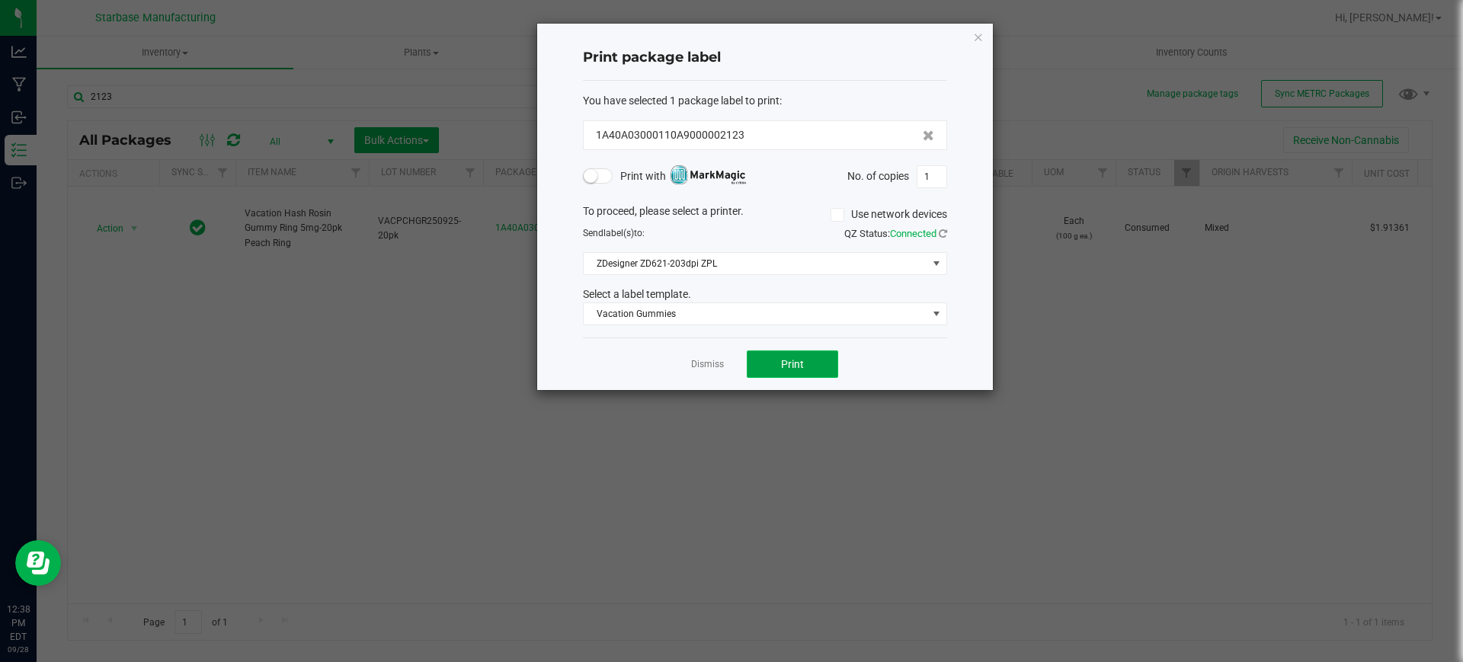
click at [780, 364] on button "Print" at bounding box center [792, 364] width 91 height 27
click at [720, 370] on link "Dismiss" at bounding box center [707, 364] width 33 height 13
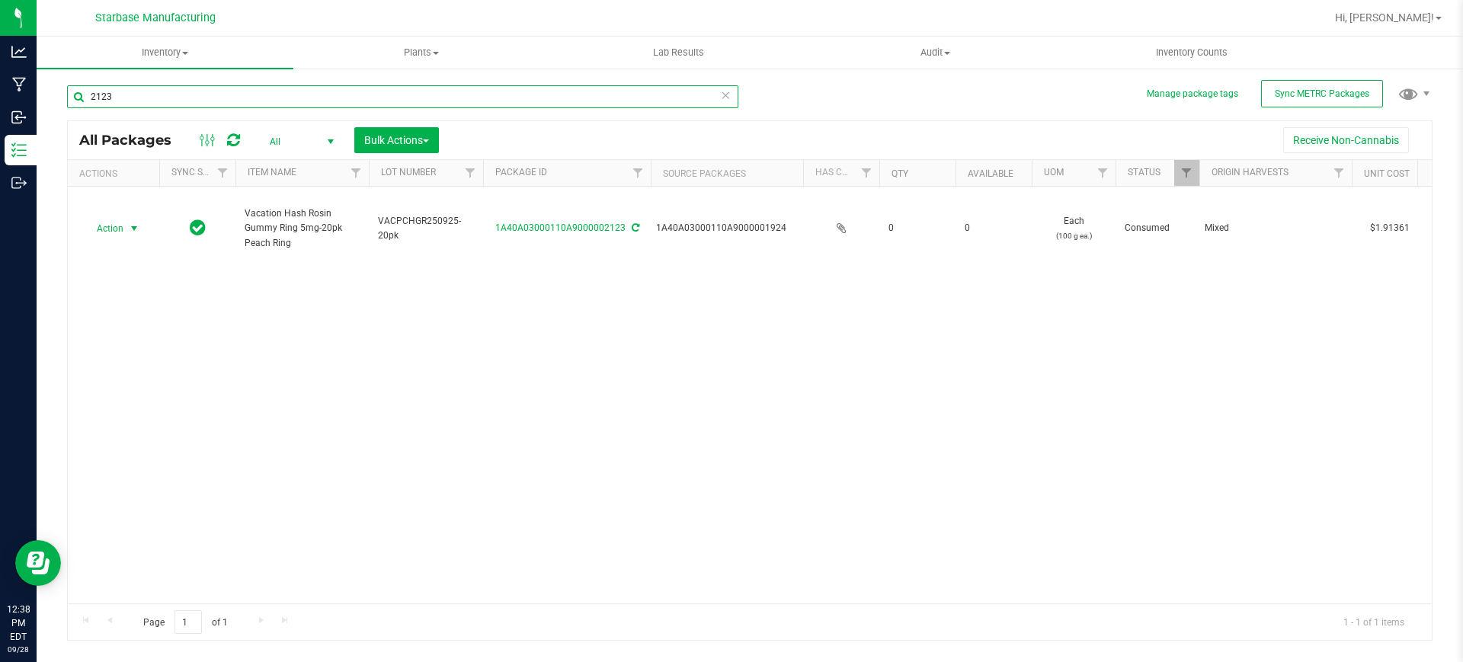
click at [125, 107] on input "2123" at bounding box center [402, 96] width 671 height 23
click at [129, 91] on input "2170" at bounding box center [402, 96] width 671 height 23
type input "2169"
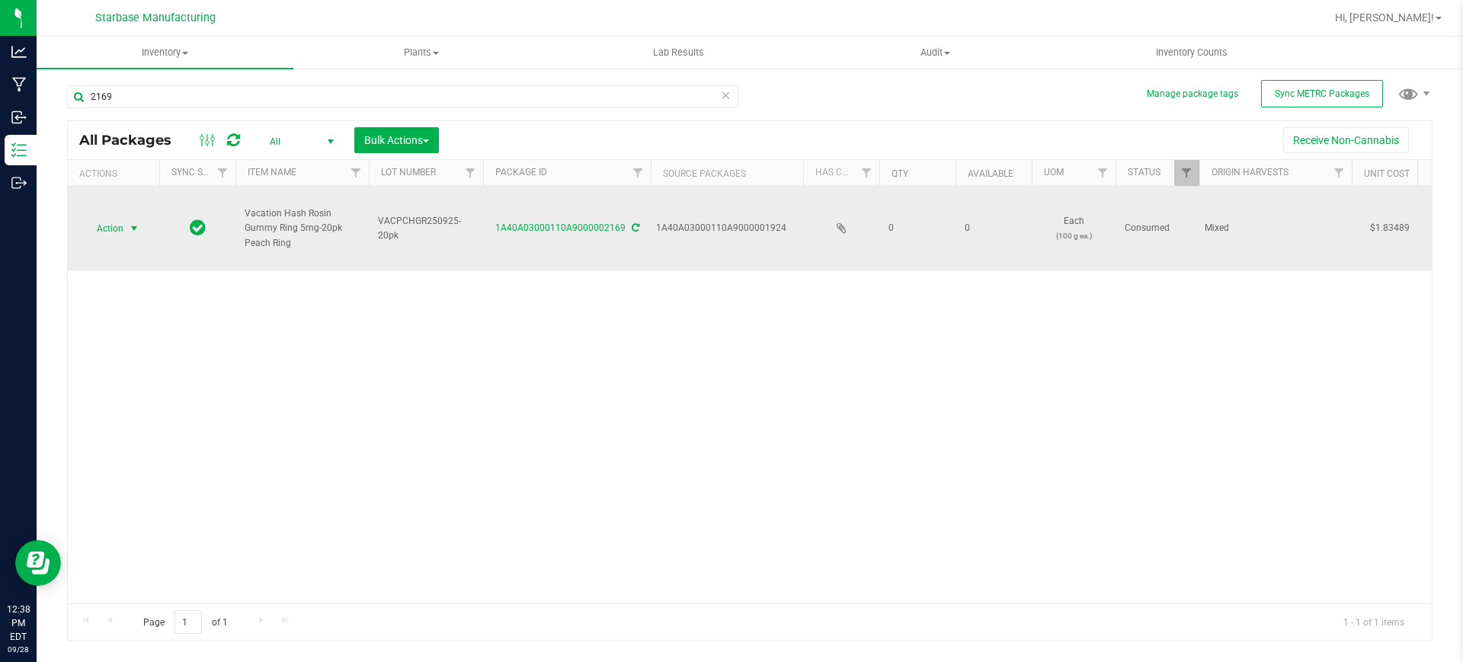
click at [139, 236] on span "select" at bounding box center [134, 228] width 19 height 21
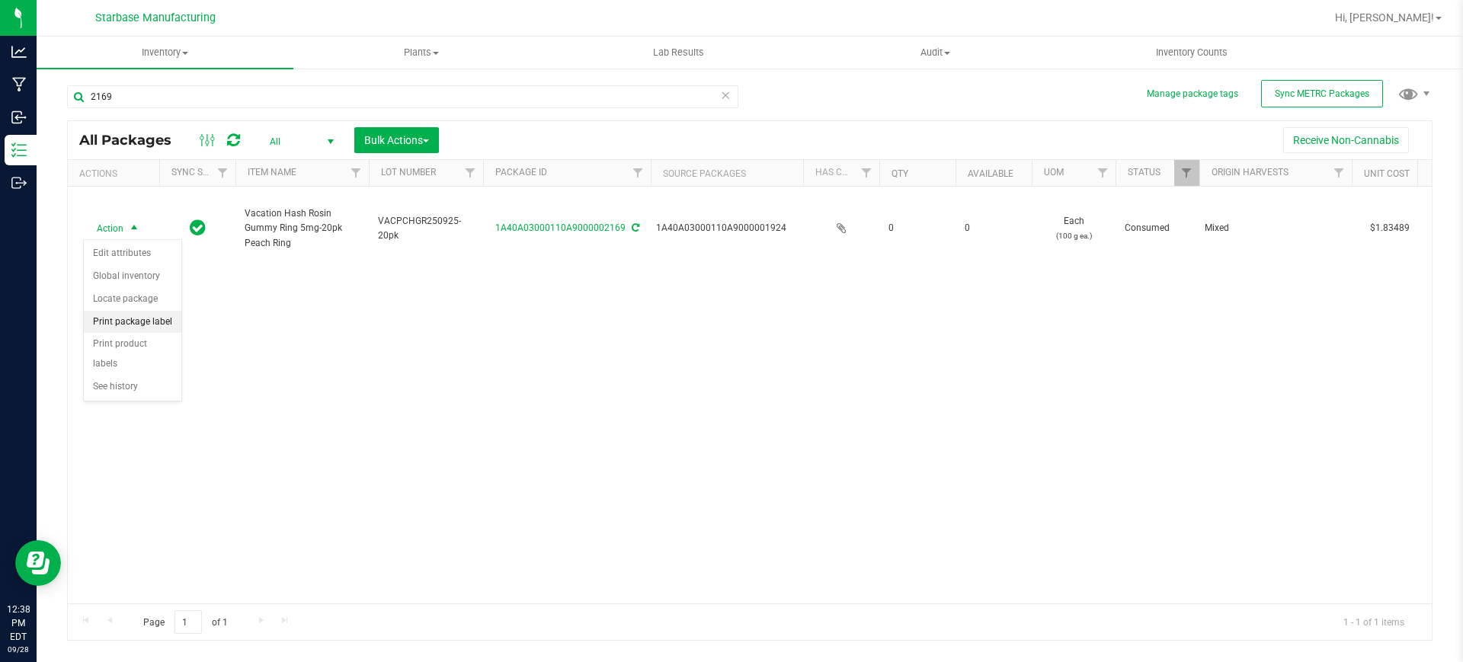
click at [165, 322] on li "Print package label" at bounding box center [133, 322] width 98 height 23
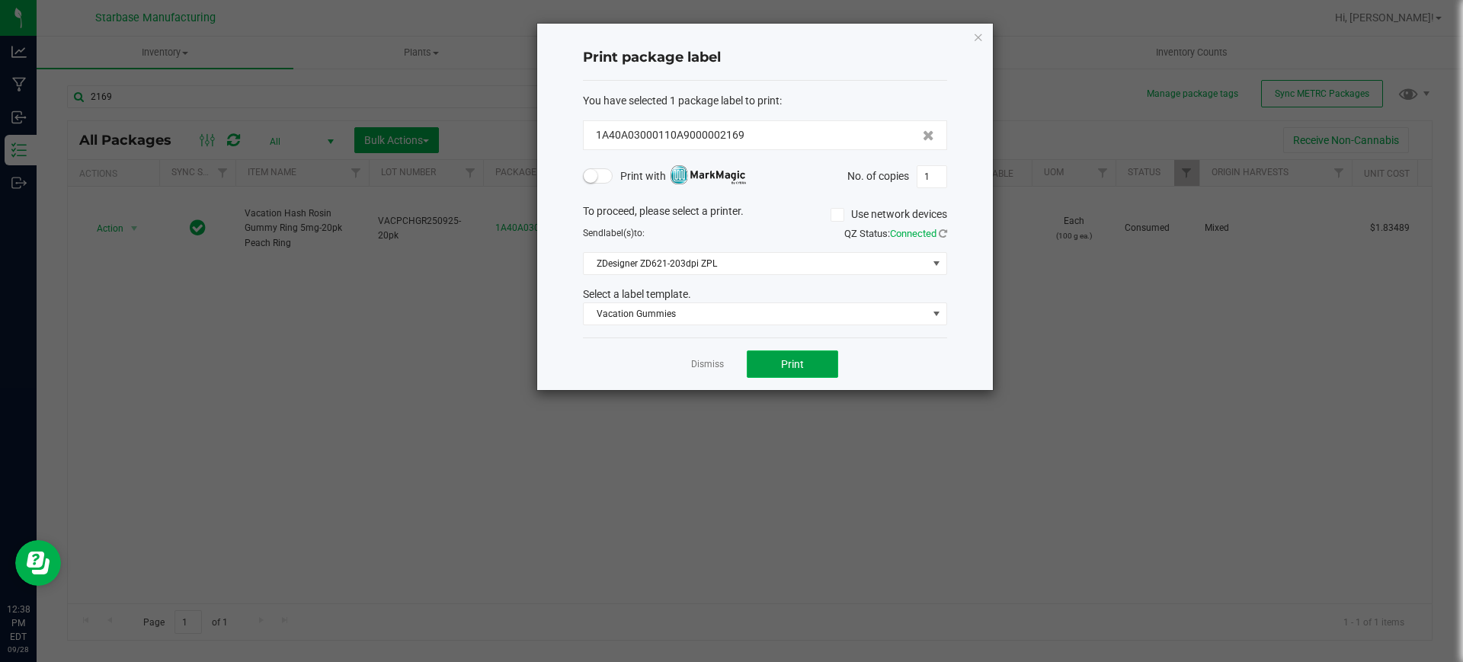
click at [813, 360] on button "Print" at bounding box center [792, 364] width 91 height 27
